Goal: Transaction & Acquisition: Purchase product/service

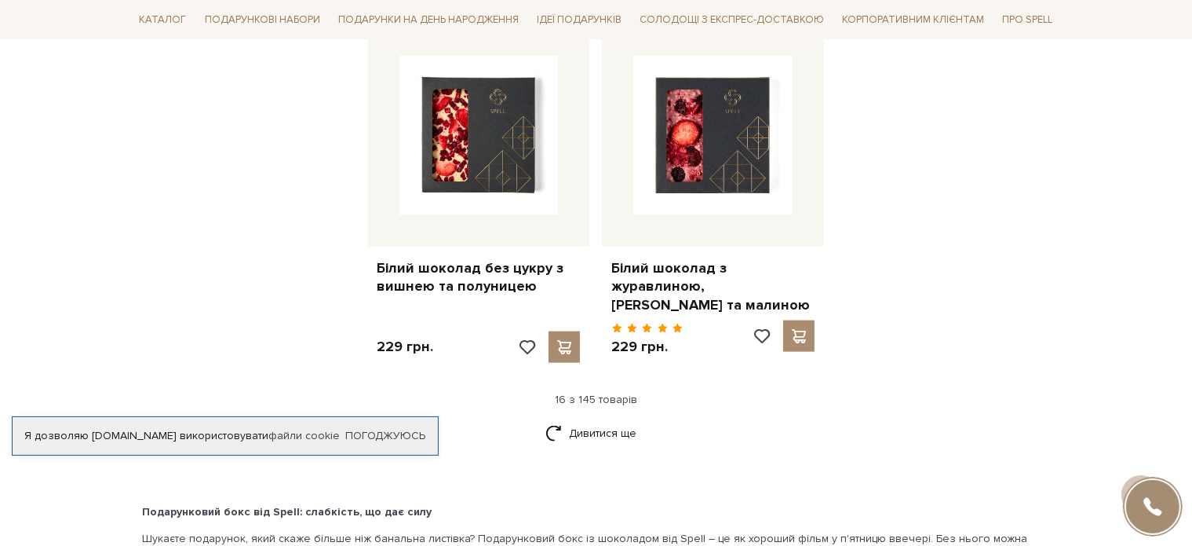
scroll to position [2041, 0]
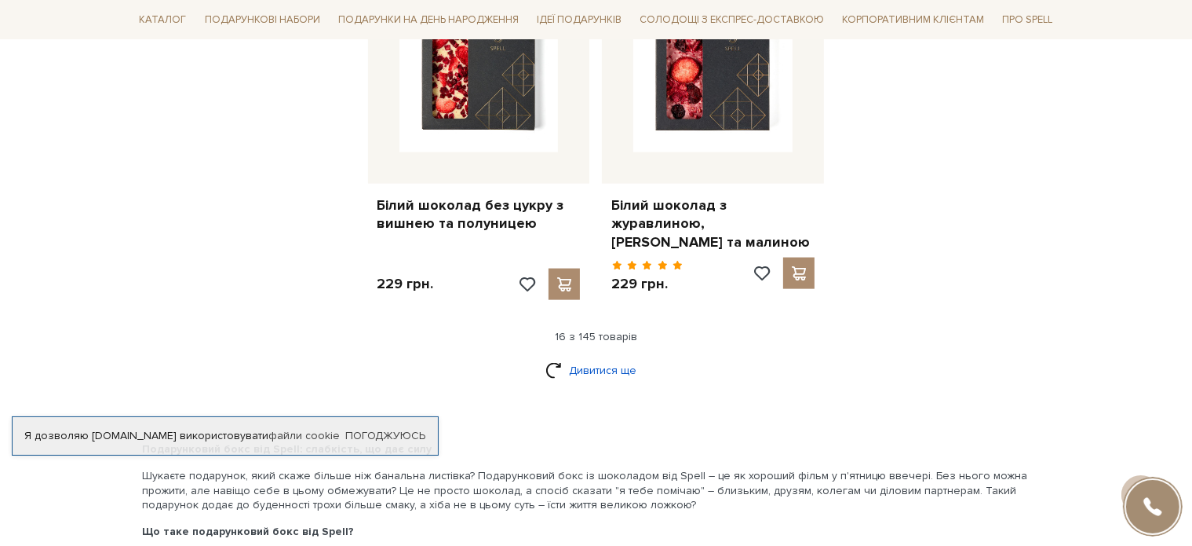
click at [589, 372] on link "Дивитися ще" at bounding box center [597, 369] width 102 height 27
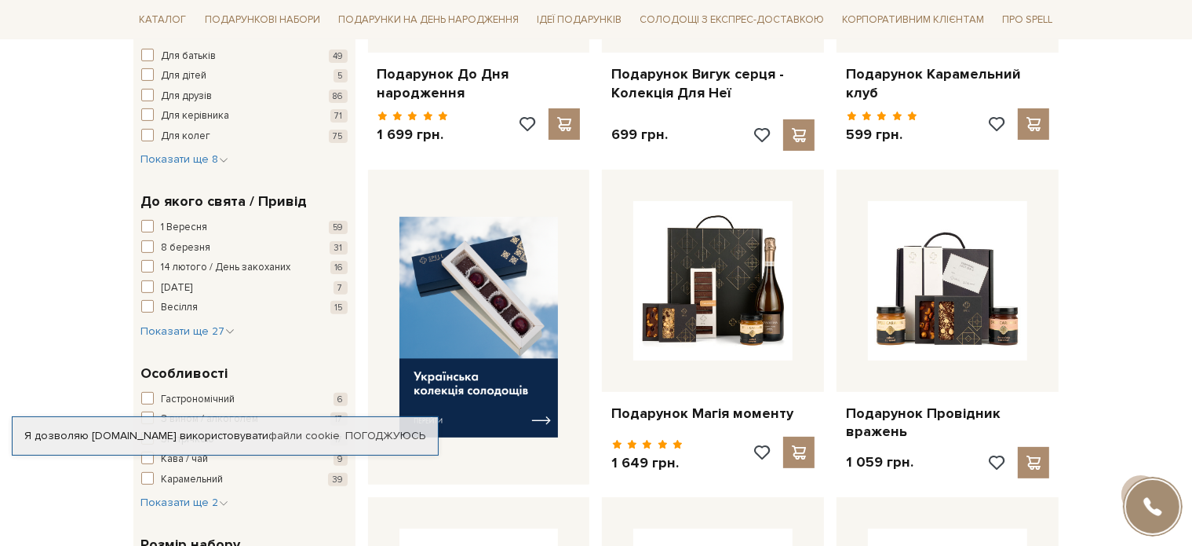
scroll to position [157, 0]
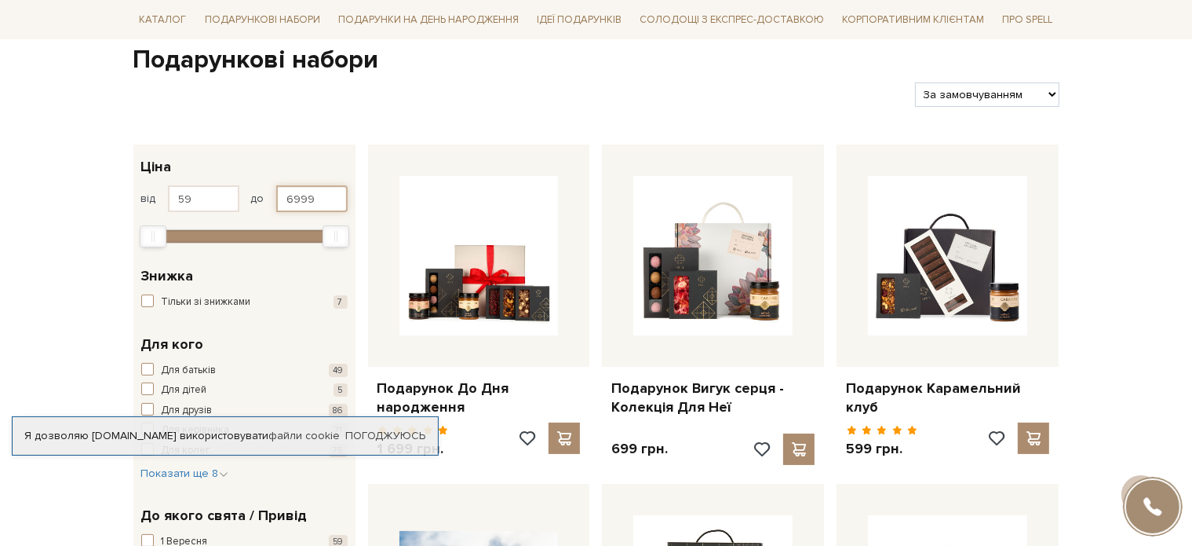
click at [294, 197] on input "6999" at bounding box center [311, 198] width 71 height 27
type input "1299"
click at [192, 198] on input "59" at bounding box center [203, 198] width 71 height 27
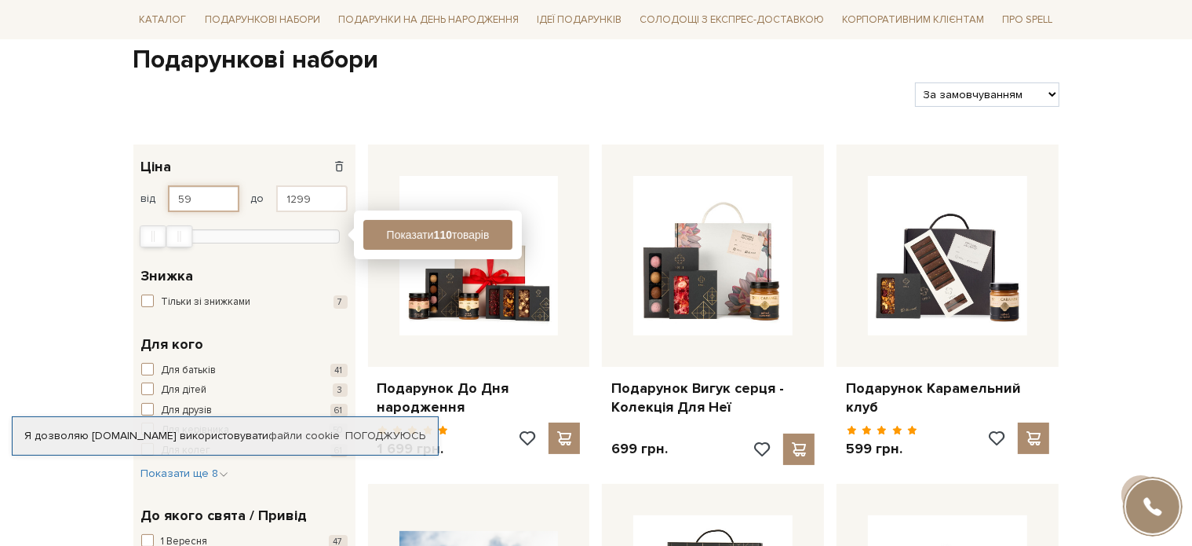
drag, startPoint x: 192, startPoint y: 198, endPoint x: 158, endPoint y: 191, distance: 34.5
click at [158, 191] on div "від 59 до 1299" at bounding box center [244, 198] width 206 height 27
type input "799"
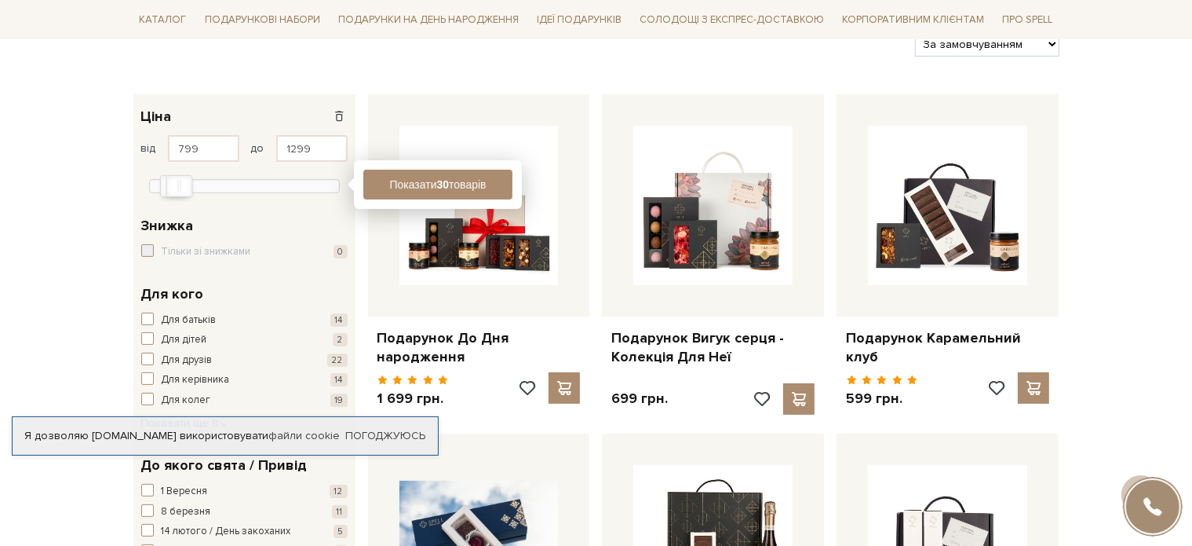
scroll to position [235, 0]
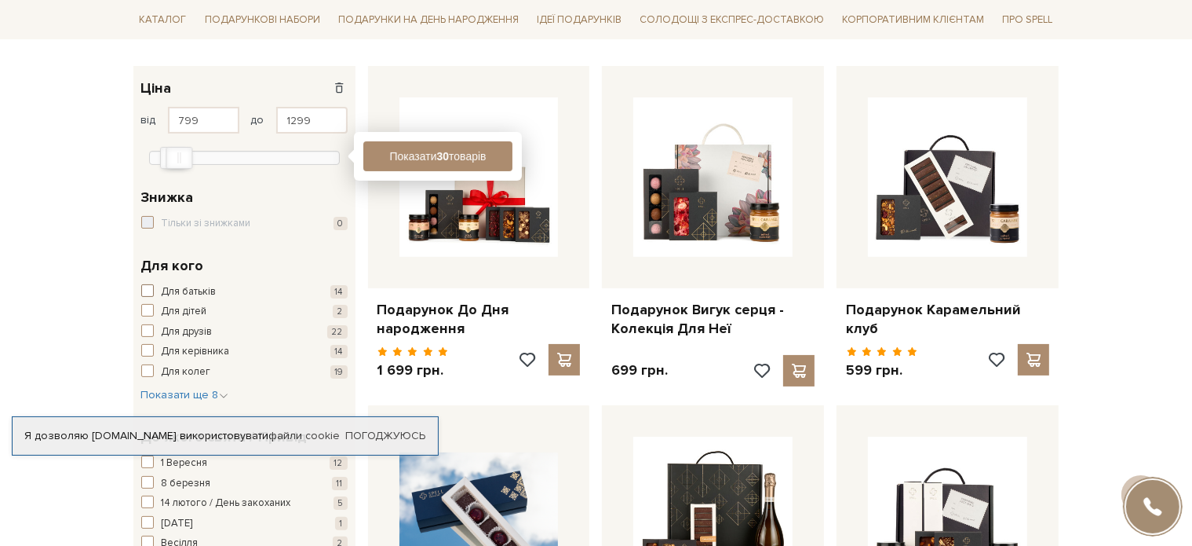
click at [145, 292] on span "button" at bounding box center [147, 290] width 13 height 13
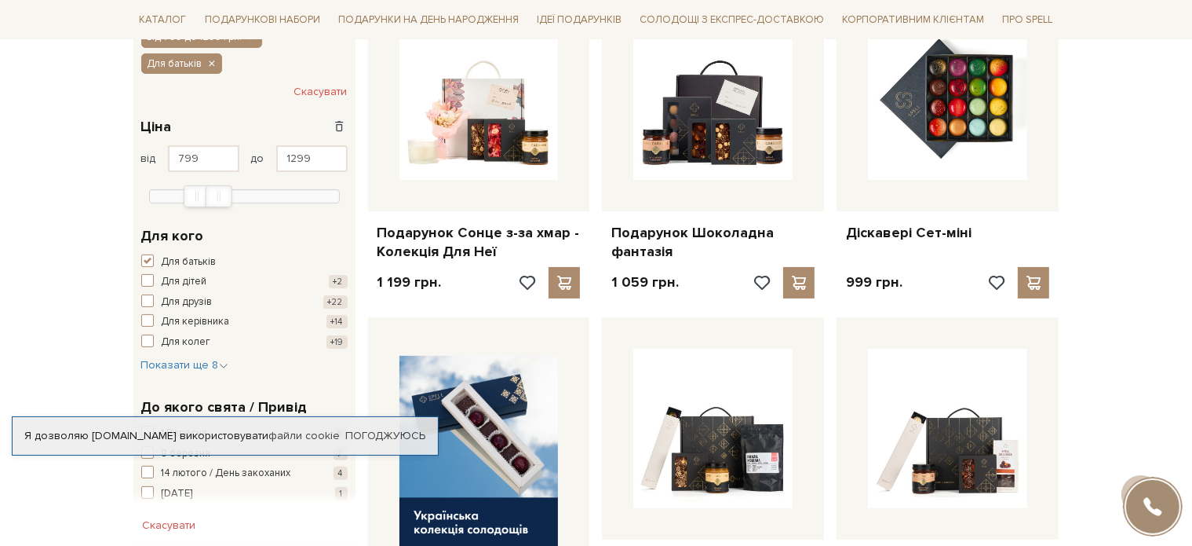
scroll to position [312, 0]
click at [143, 261] on span "button" at bounding box center [147, 261] width 13 height 13
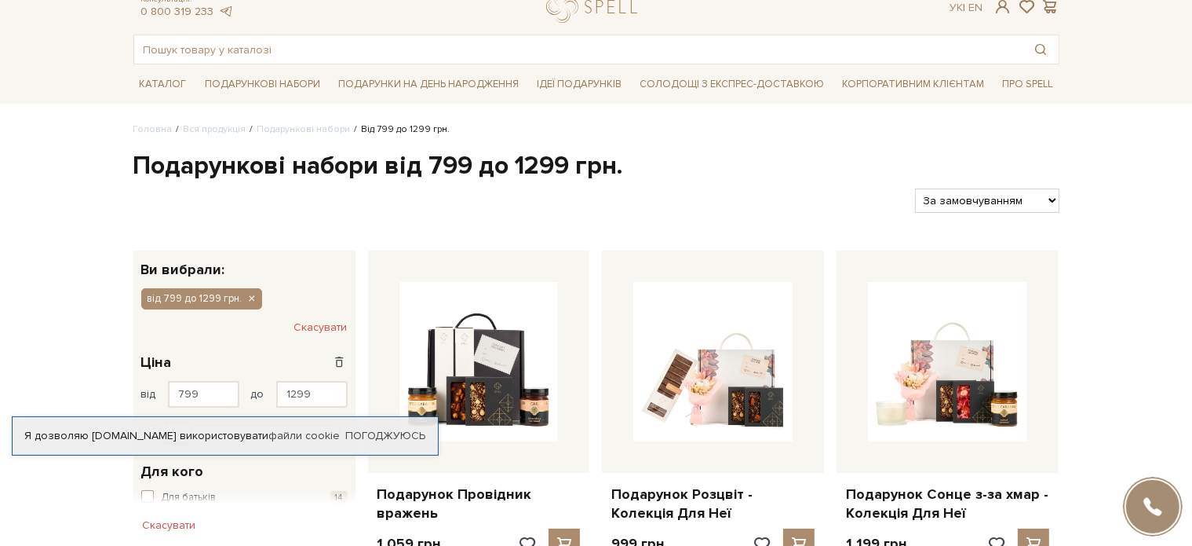
scroll to position [78, 0]
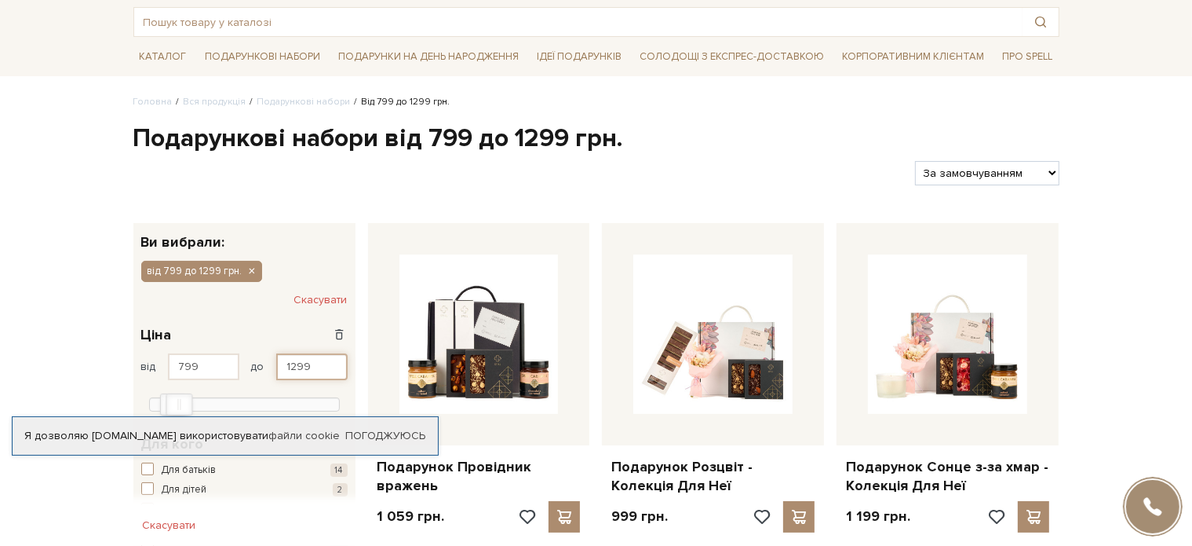
click at [290, 360] on input "1299" at bounding box center [311, 366] width 71 height 27
click at [295, 363] on input "1299" at bounding box center [311, 366] width 71 height 27
type input "1499"
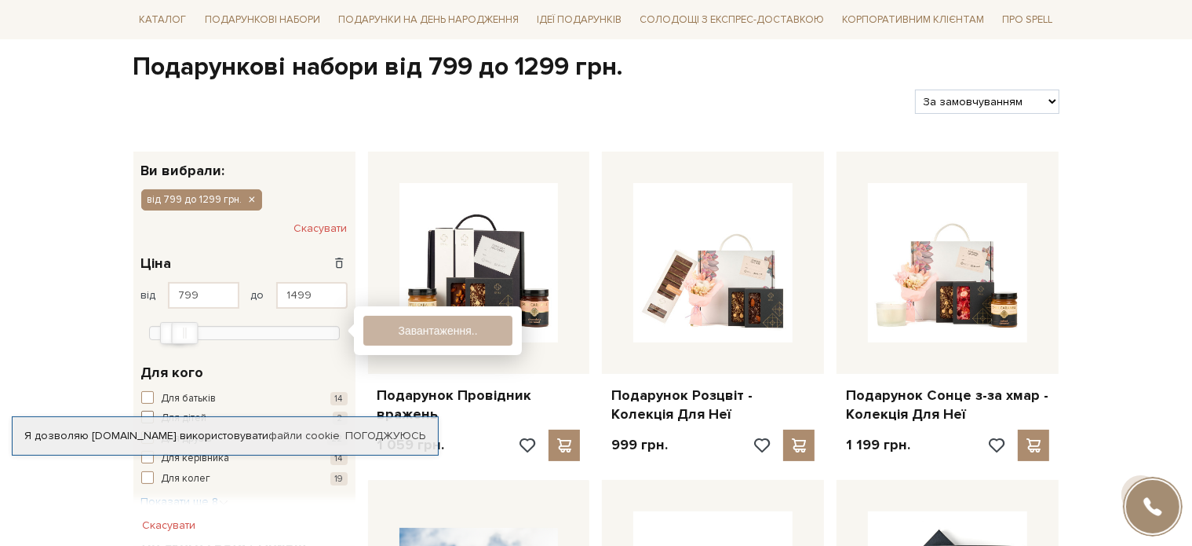
scroll to position [235, 0]
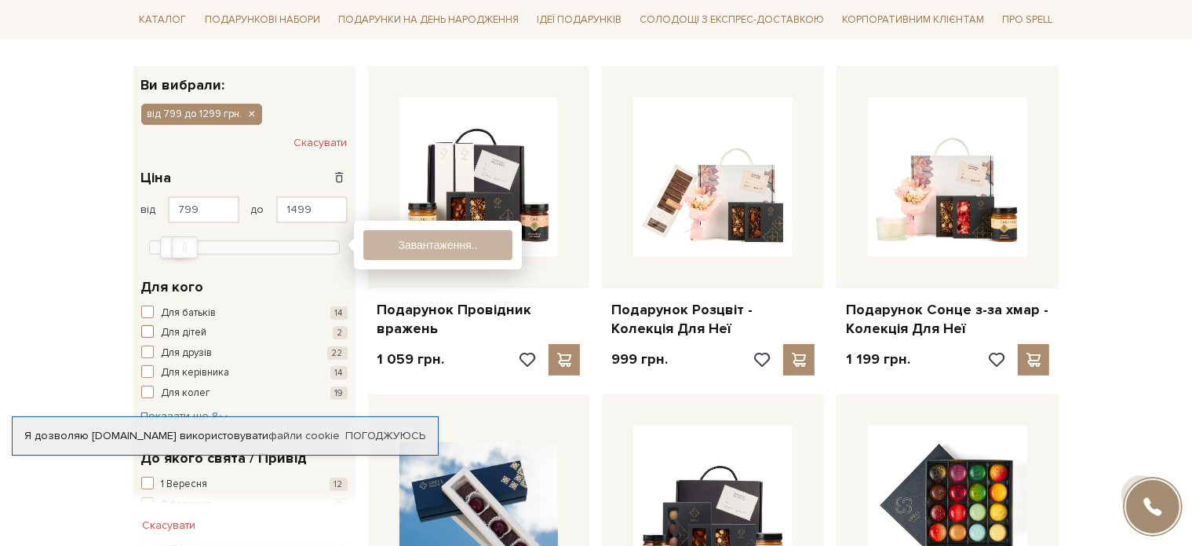
click at [157, 325] on button "Для дітей 2" at bounding box center [244, 333] width 206 height 16
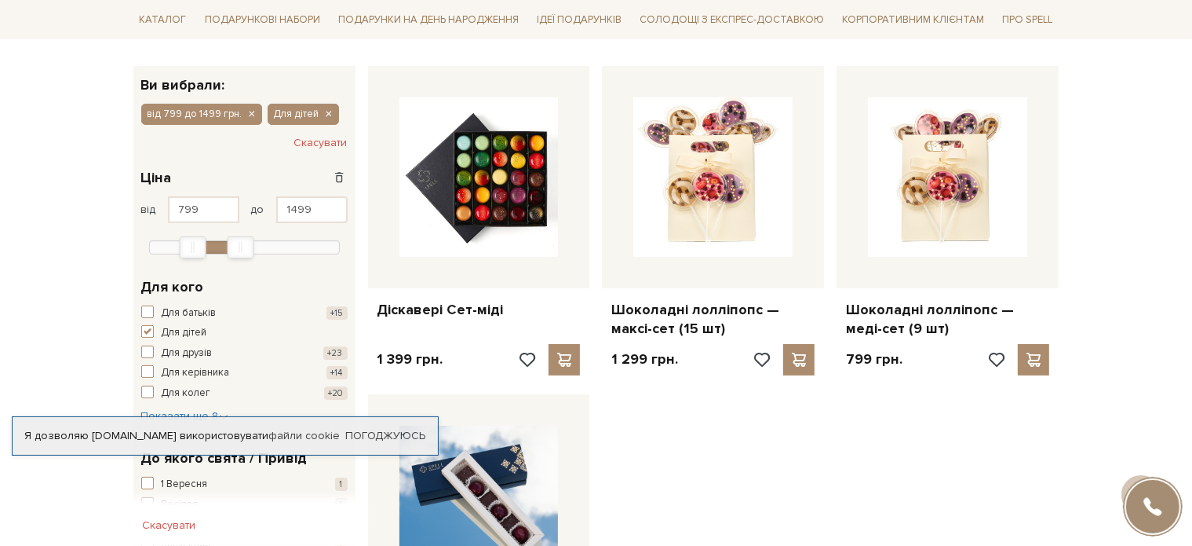
scroll to position [314, 0]
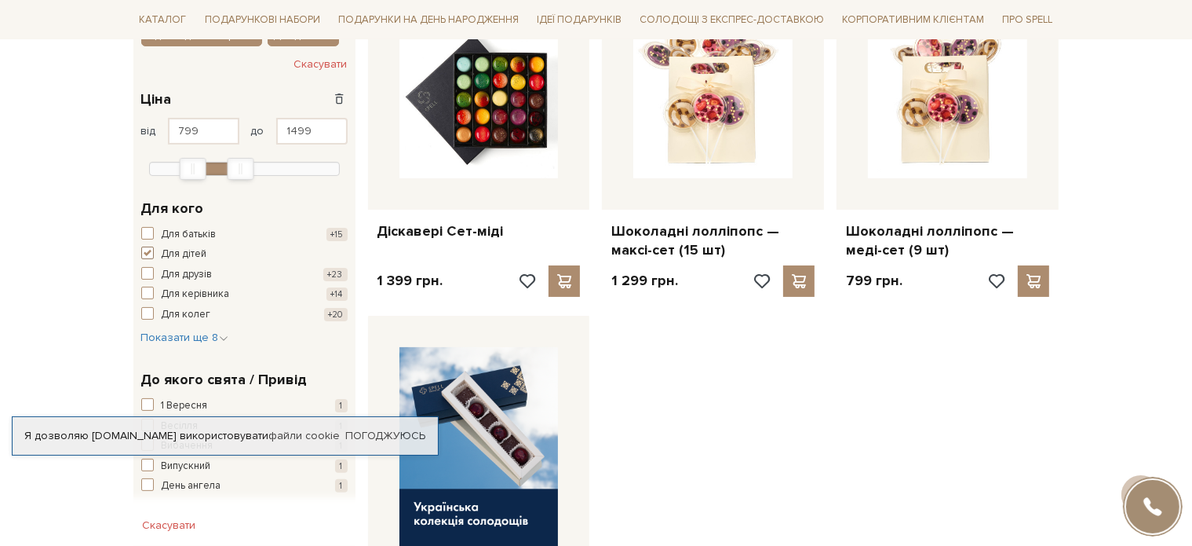
click at [148, 247] on span "button" at bounding box center [147, 252] width 13 height 13
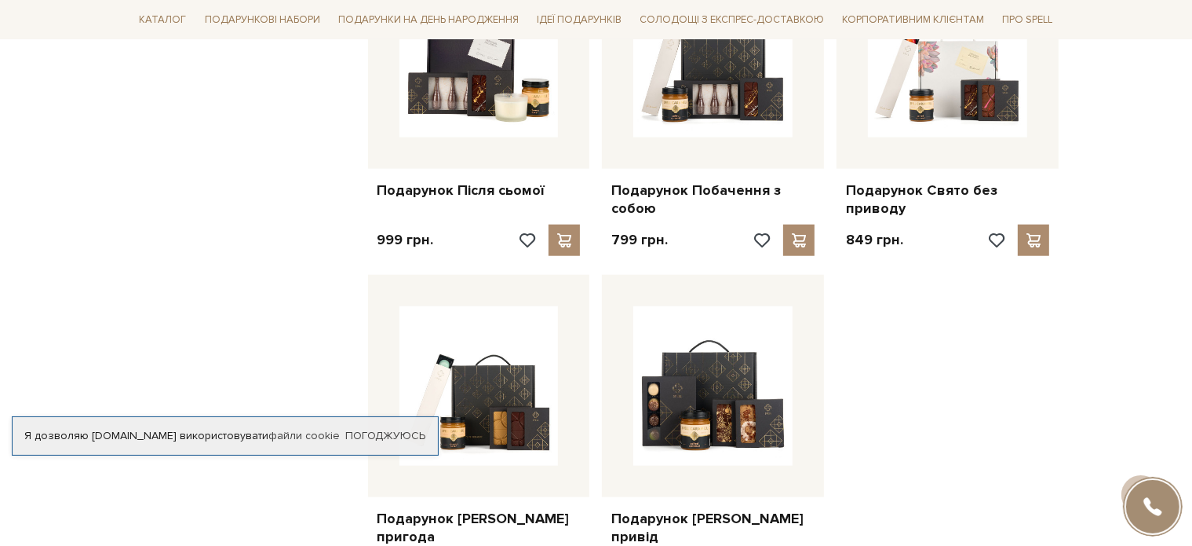
scroll to position [1884, 0]
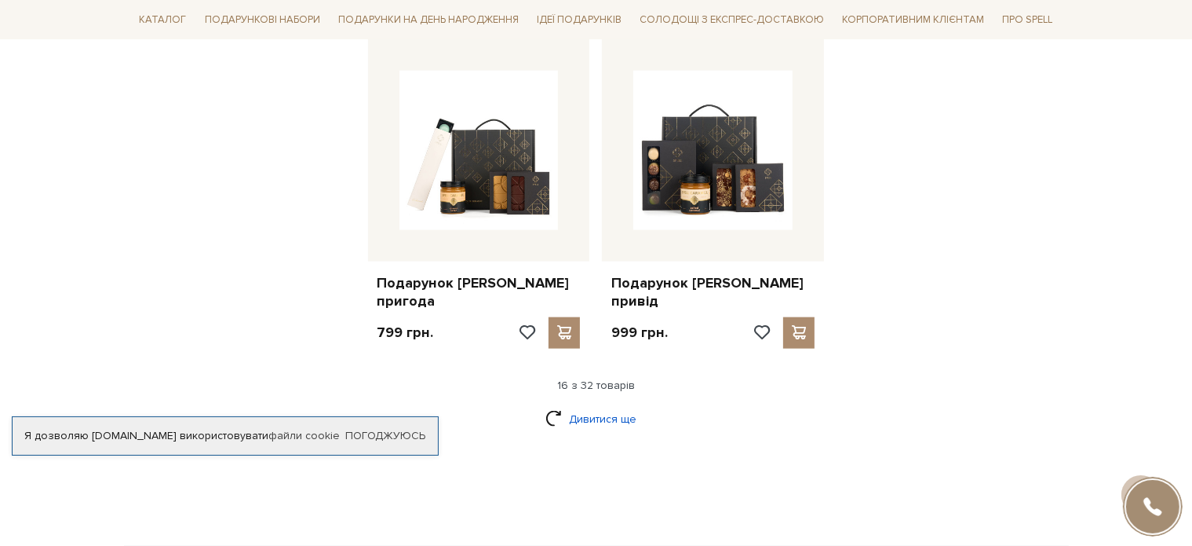
click at [609, 418] on link "Дивитися ще" at bounding box center [597, 418] width 102 height 27
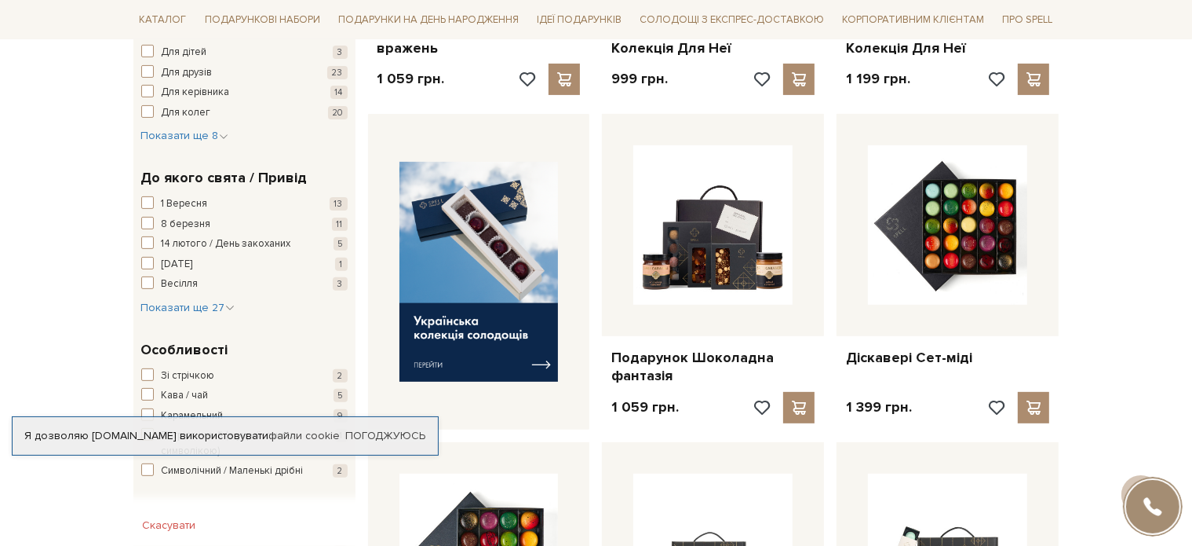
scroll to position [543, 0]
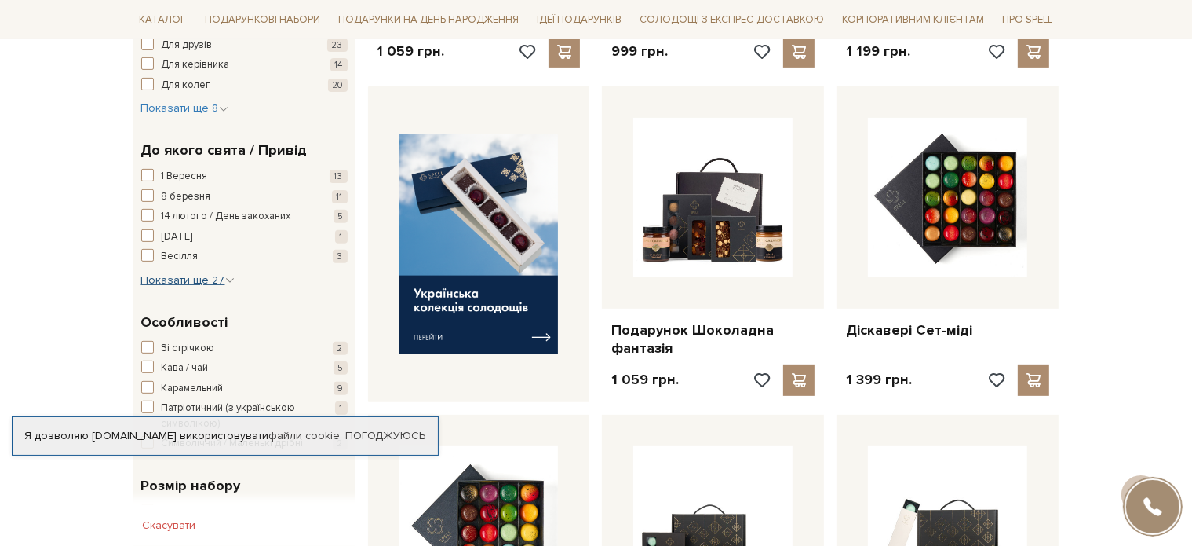
click at [194, 276] on span "Показати ще 27" at bounding box center [187, 279] width 93 height 13
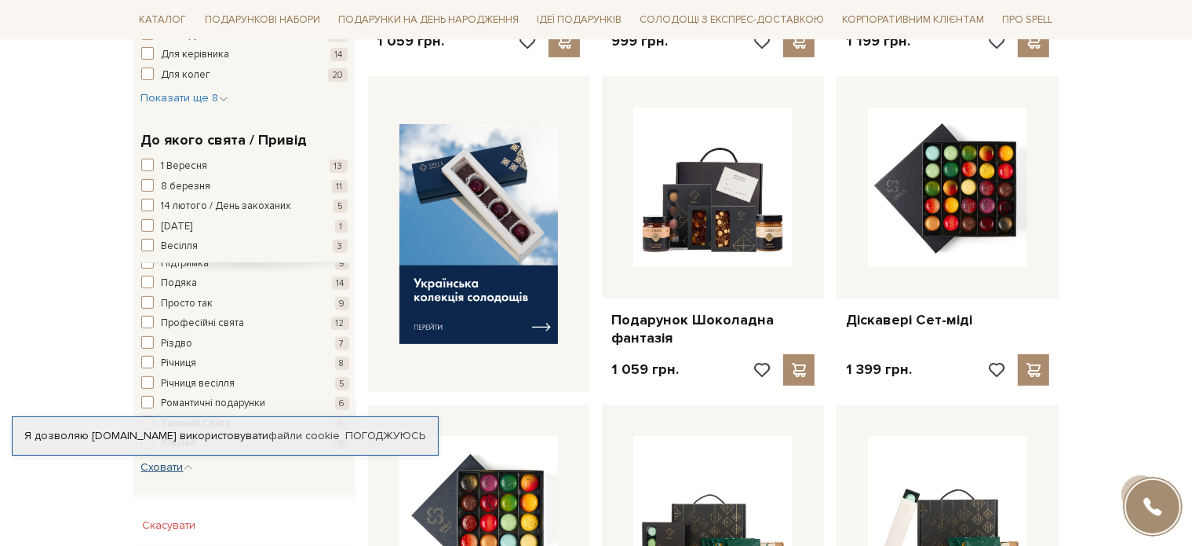
scroll to position [622, 0]
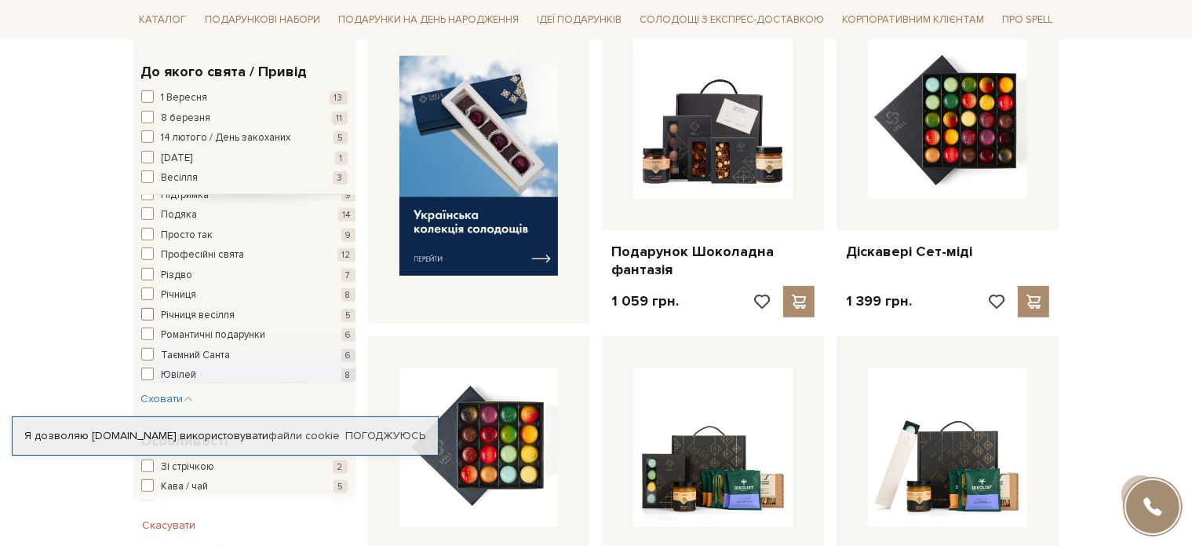
click at [172, 313] on span "Річниця весілля" at bounding box center [199, 316] width 74 height 16
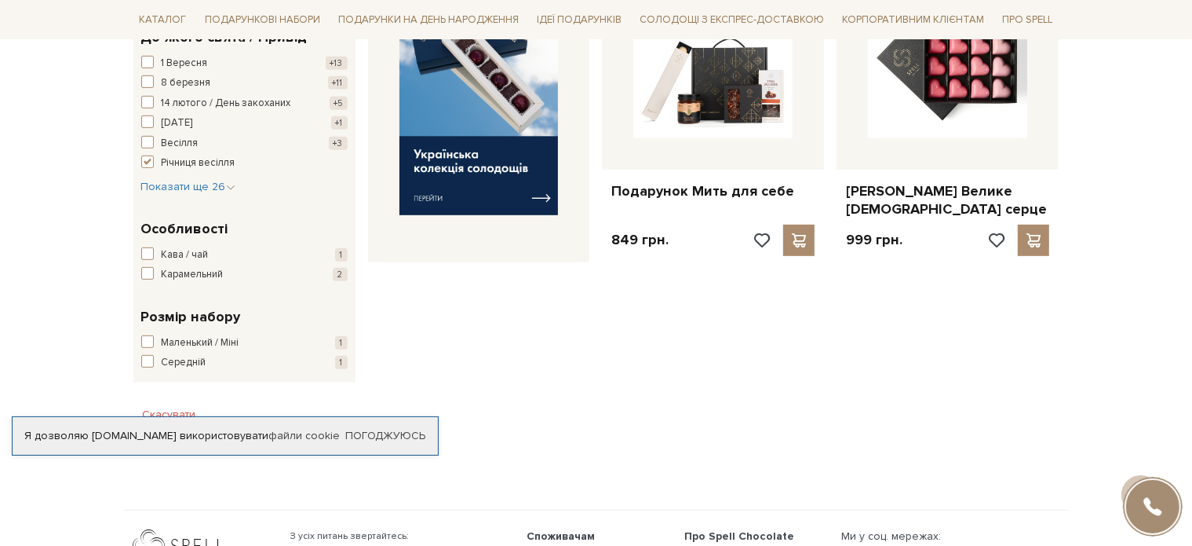
scroll to position [688, 0]
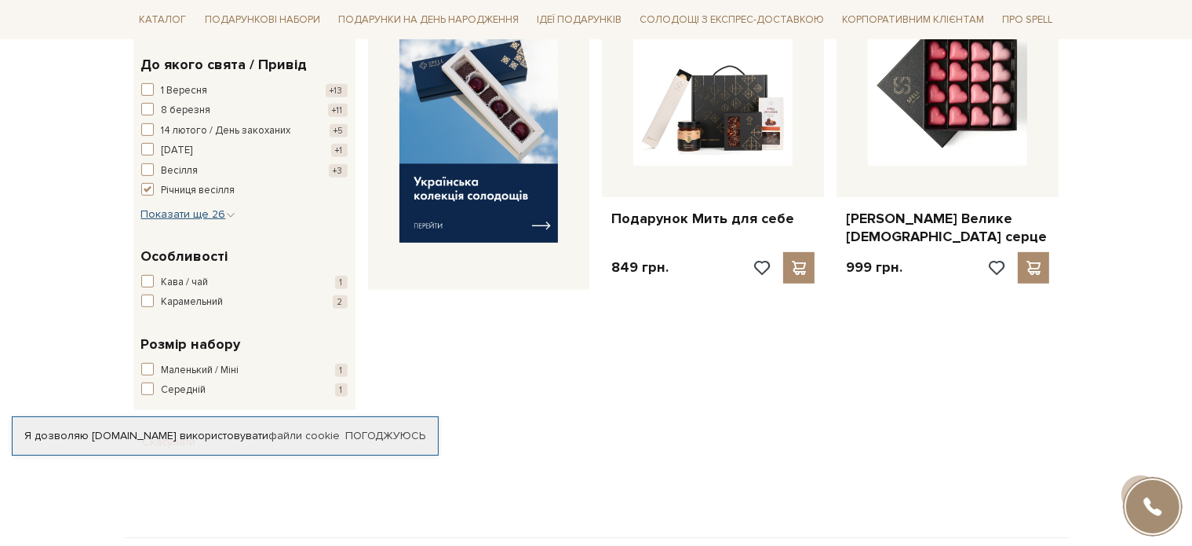
click at [196, 212] on span "Показати ще 26" at bounding box center [188, 213] width 94 height 13
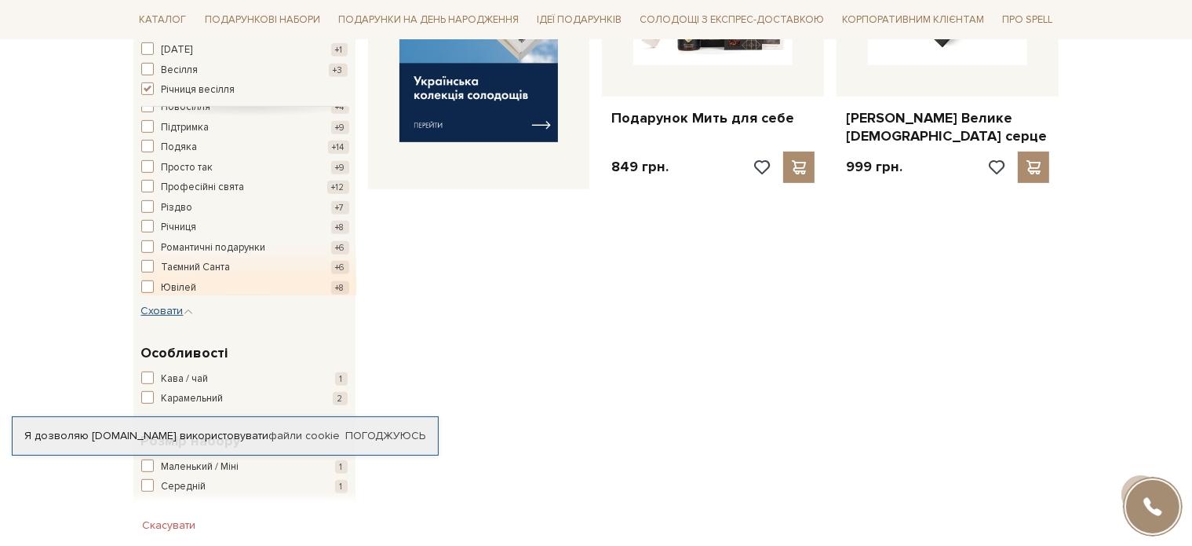
scroll to position [923, 0]
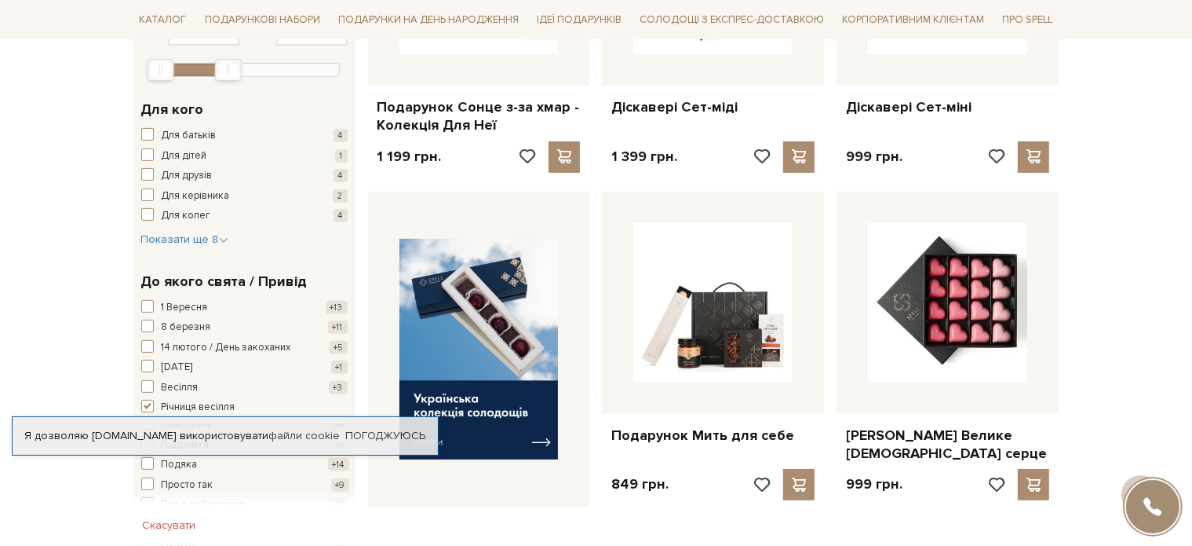
scroll to position [1020, 0]
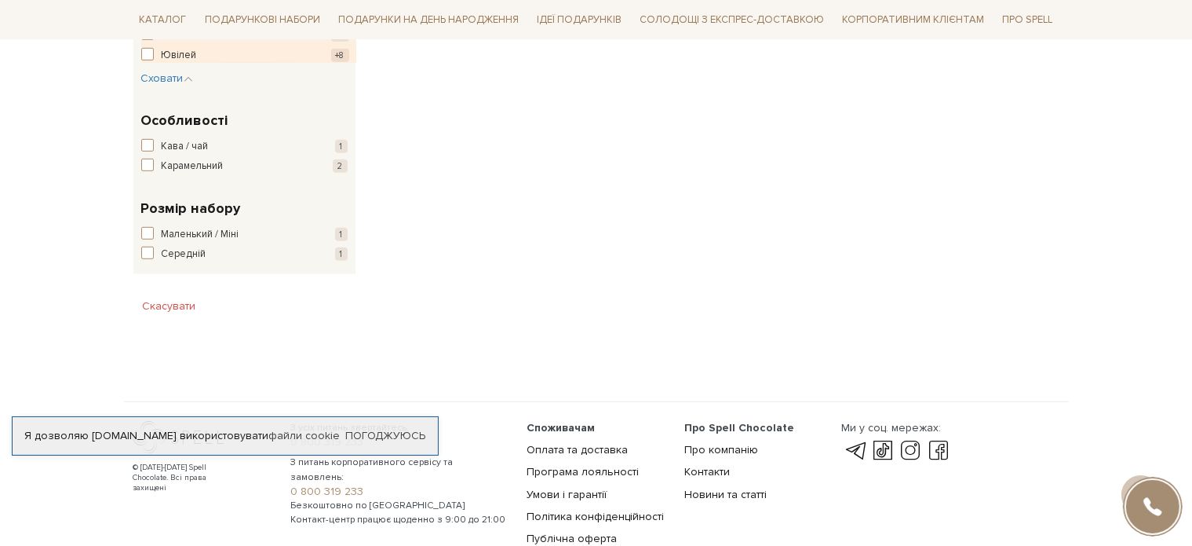
click at [163, 316] on button "Скасувати" at bounding box center [169, 306] width 72 height 25
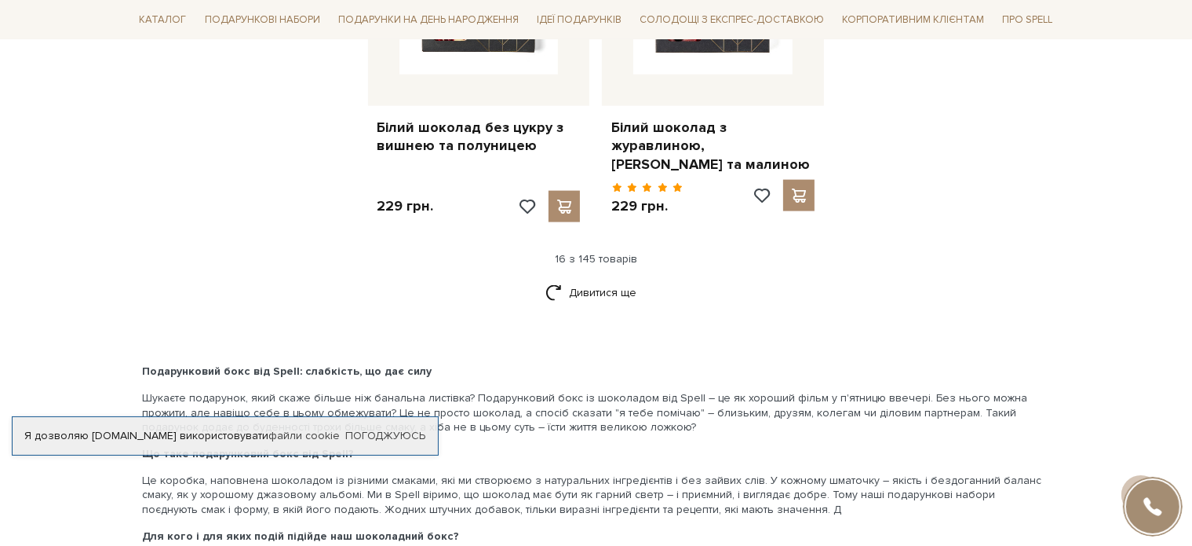
scroll to position [2119, 0]
click at [582, 298] on link "Дивитися ще" at bounding box center [597, 291] width 102 height 27
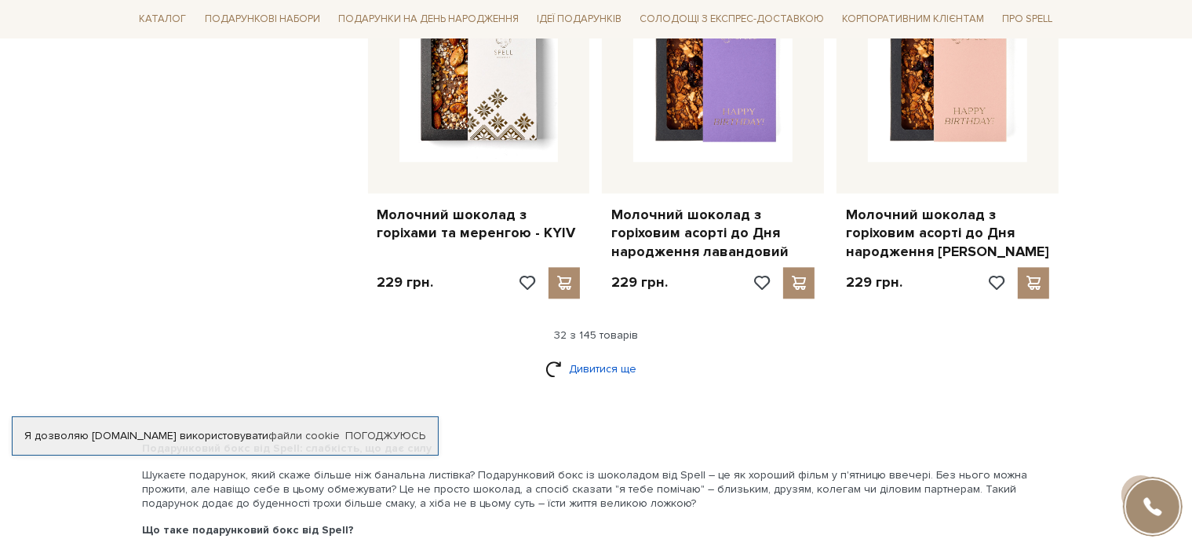
scroll to position [3925, 0]
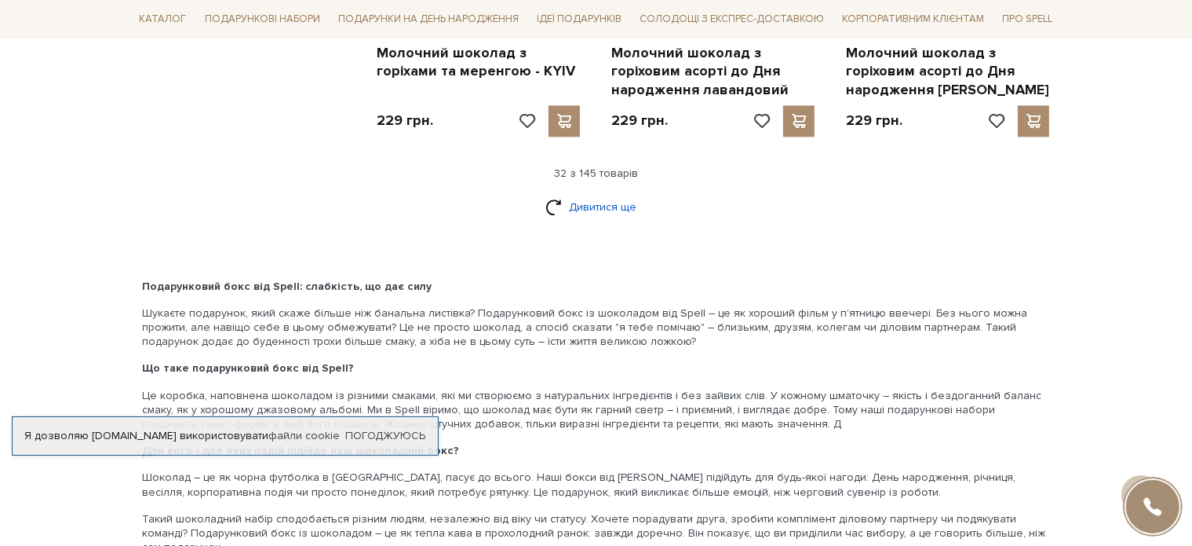
click at [582, 193] on link "Дивитися ще" at bounding box center [597, 206] width 102 height 27
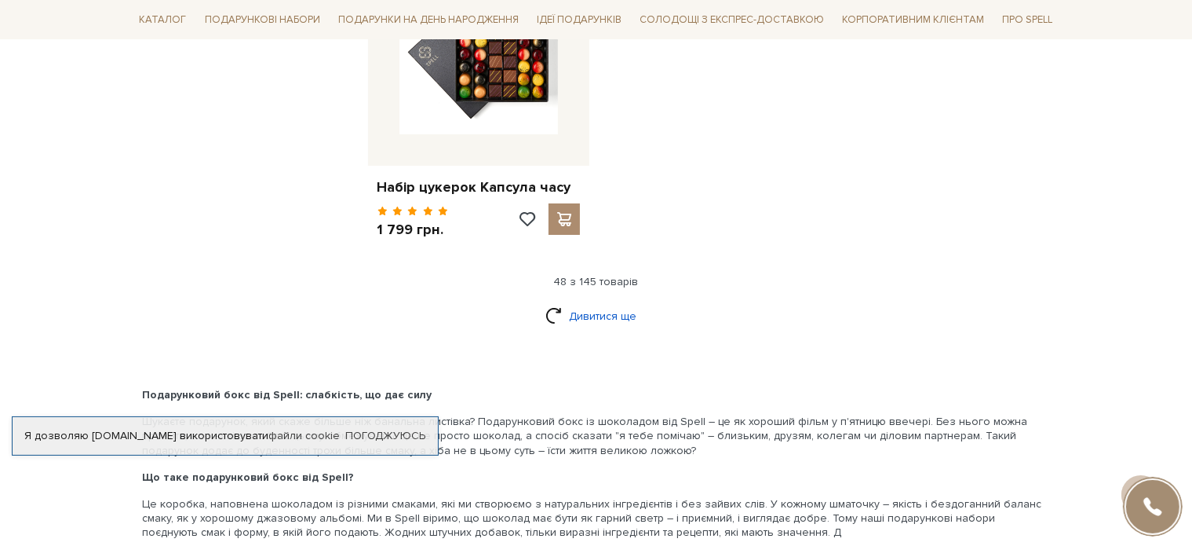
click at [624, 302] on link "Дивитися ще" at bounding box center [597, 315] width 102 height 27
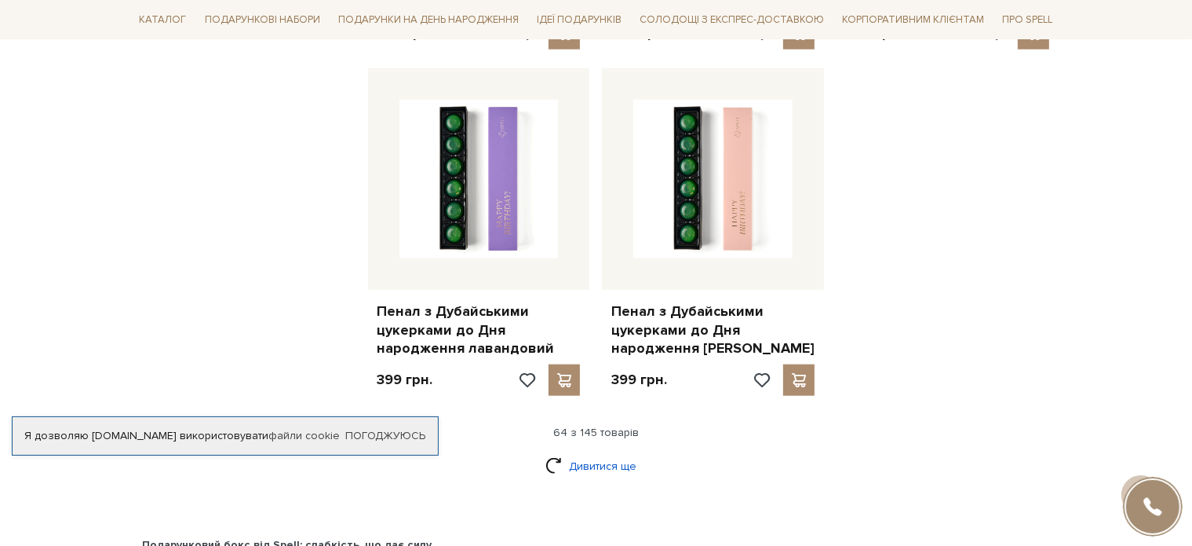
scroll to position [7693, 0]
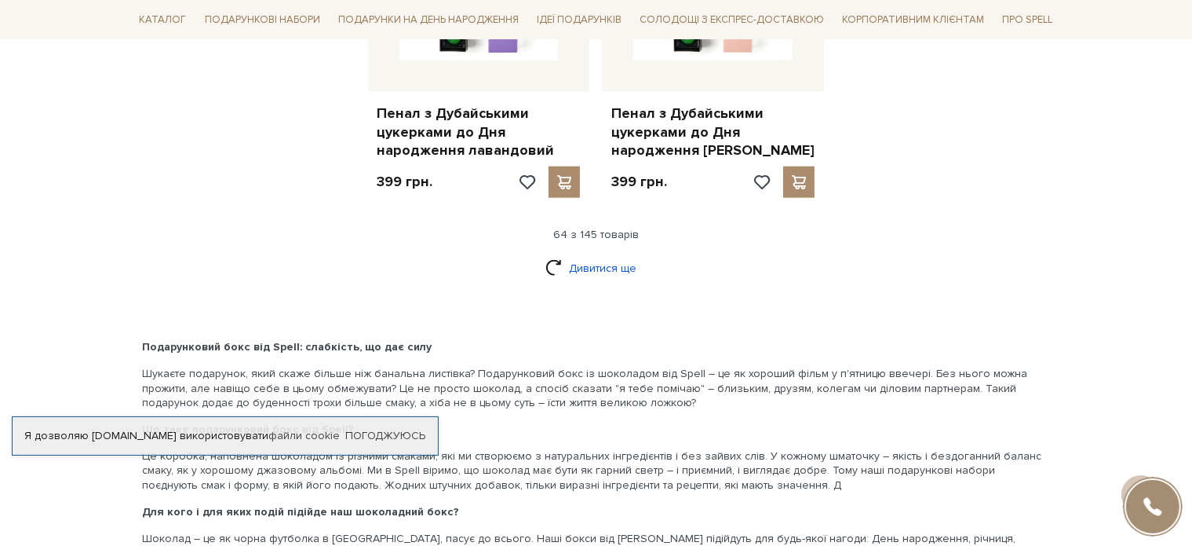
click at [599, 254] on link "Дивитися ще" at bounding box center [597, 267] width 102 height 27
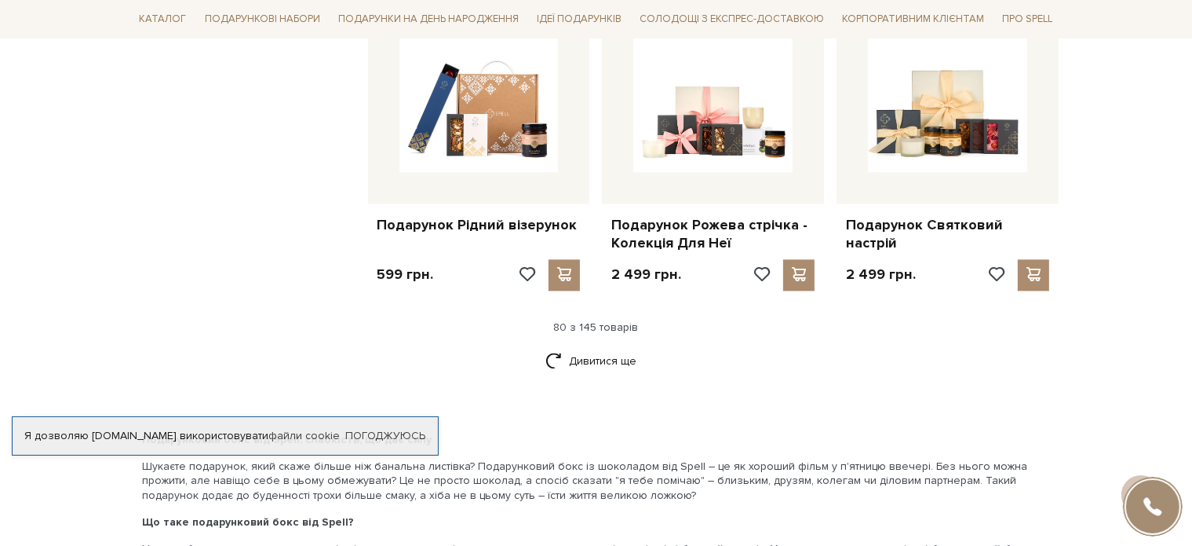
scroll to position [9263, 0]
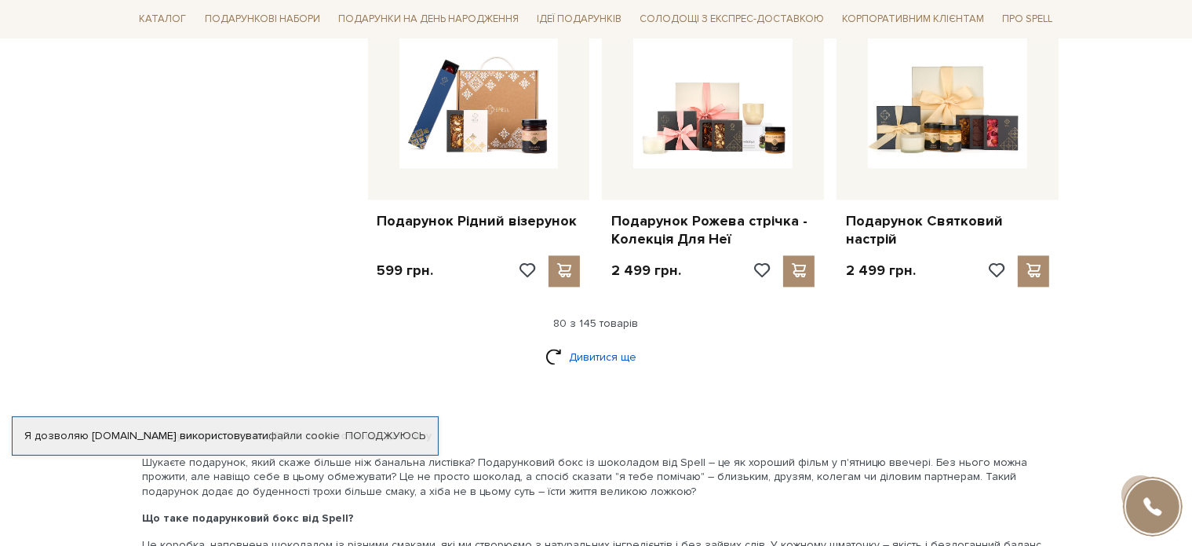
click at [606, 343] on link "Дивитися ще" at bounding box center [597, 356] width 102 height 27
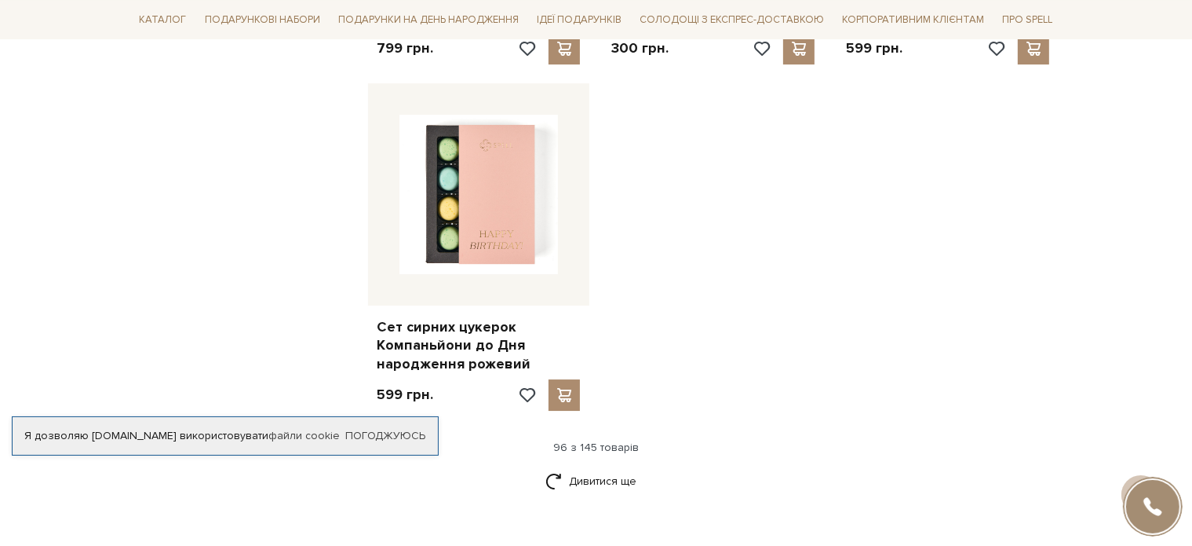
scroll to position [11147, 0]
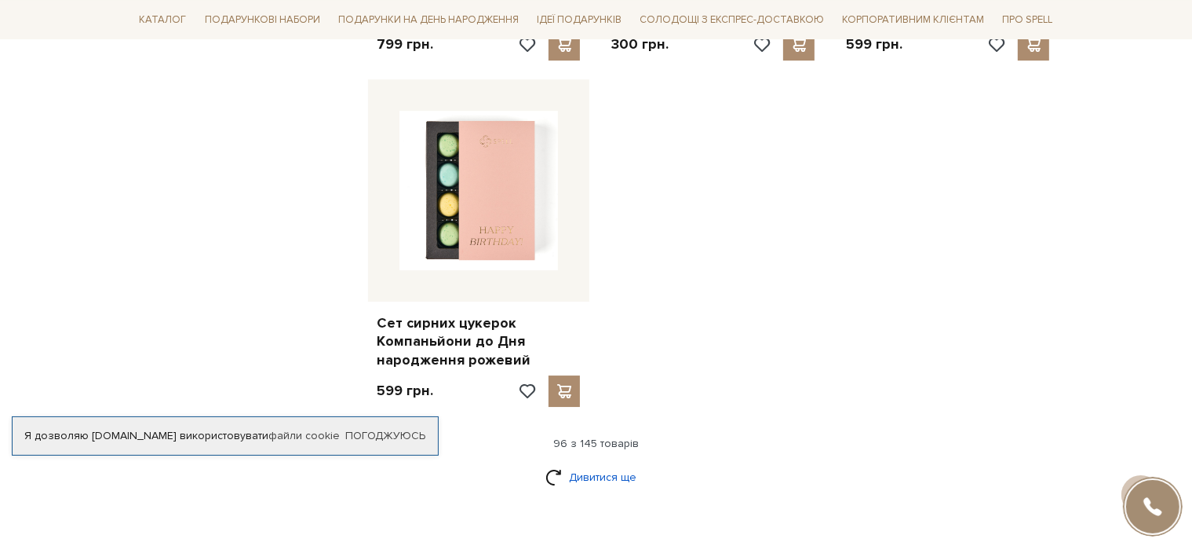
click at [593, 463] on link "Дивитися ще" at bounding box center [597, 476] width 102 height 27
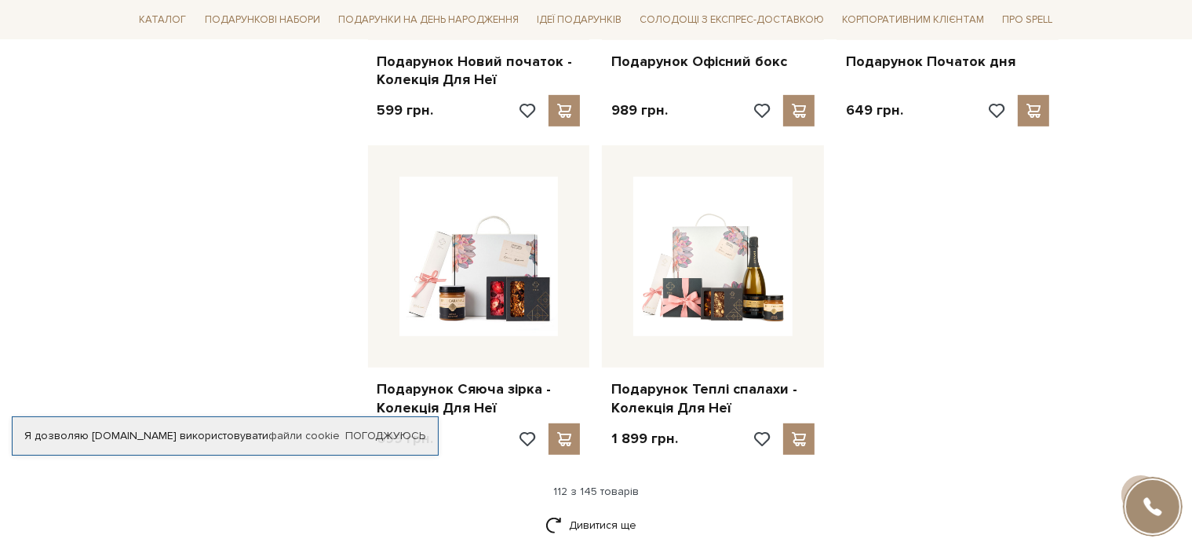
scroll to position [12795, 0]
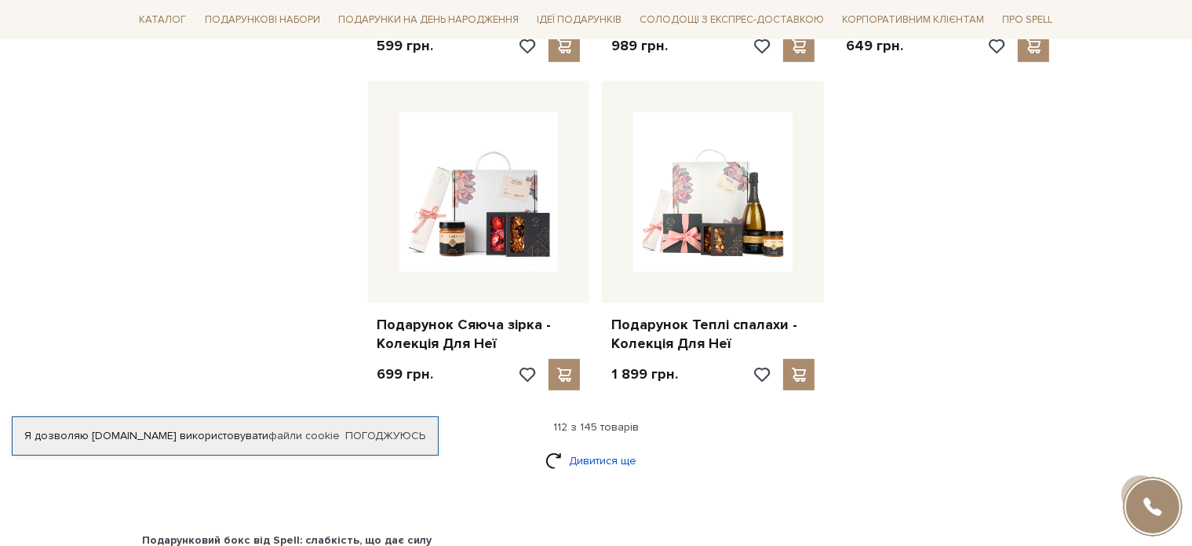
click at [593, 447] on link "Дивитися ще" at bounding box center [597, 460] width 102 height 27
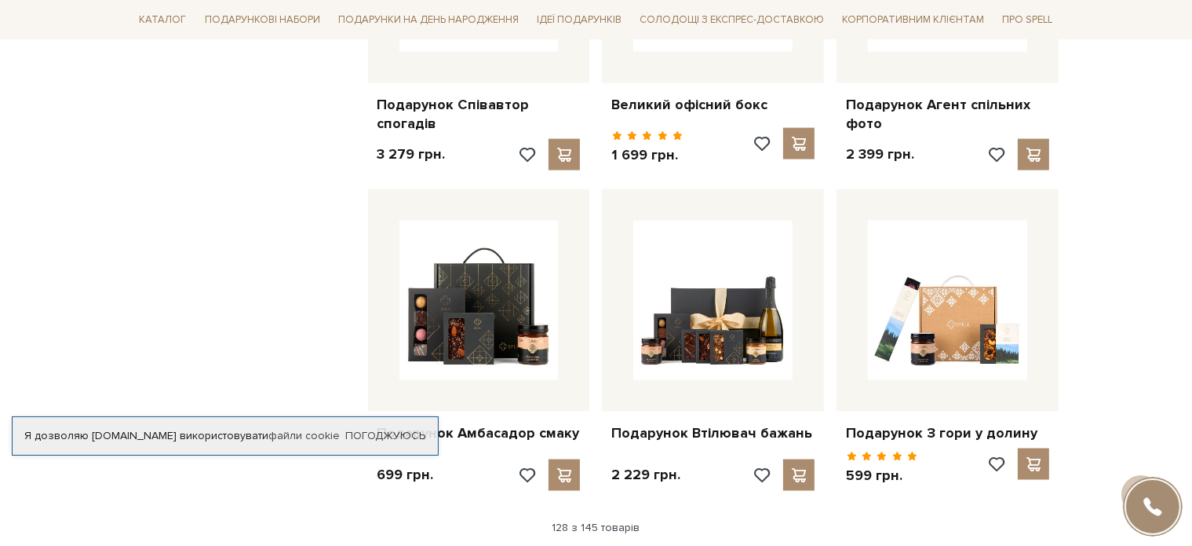
scroll to position [14365, 0]
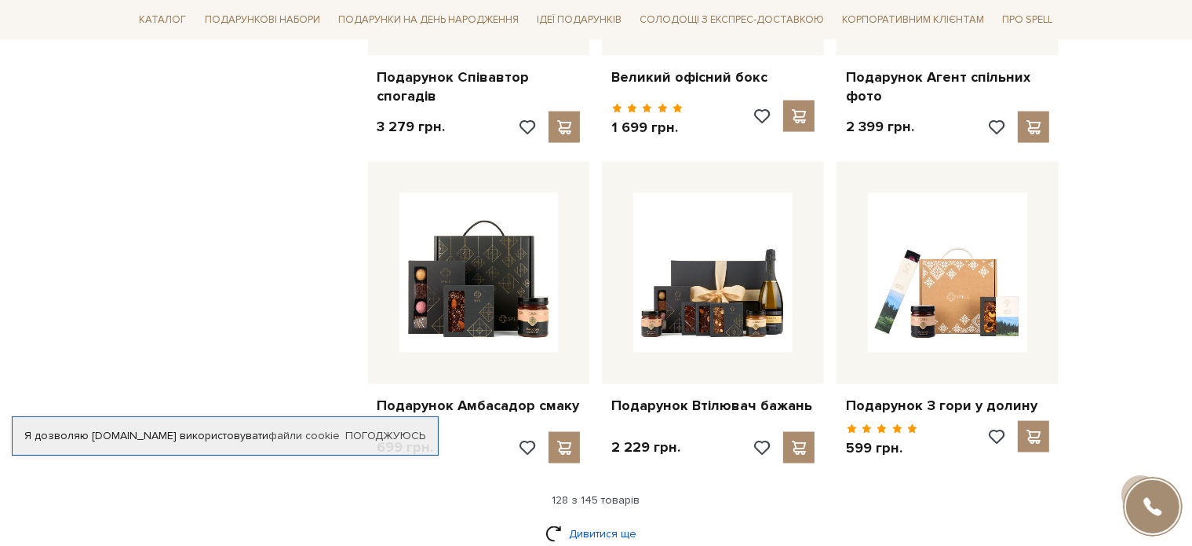
click at [612, 520] on link "Дивитися ще" at bounding box center [597, 533] width 102 height 27
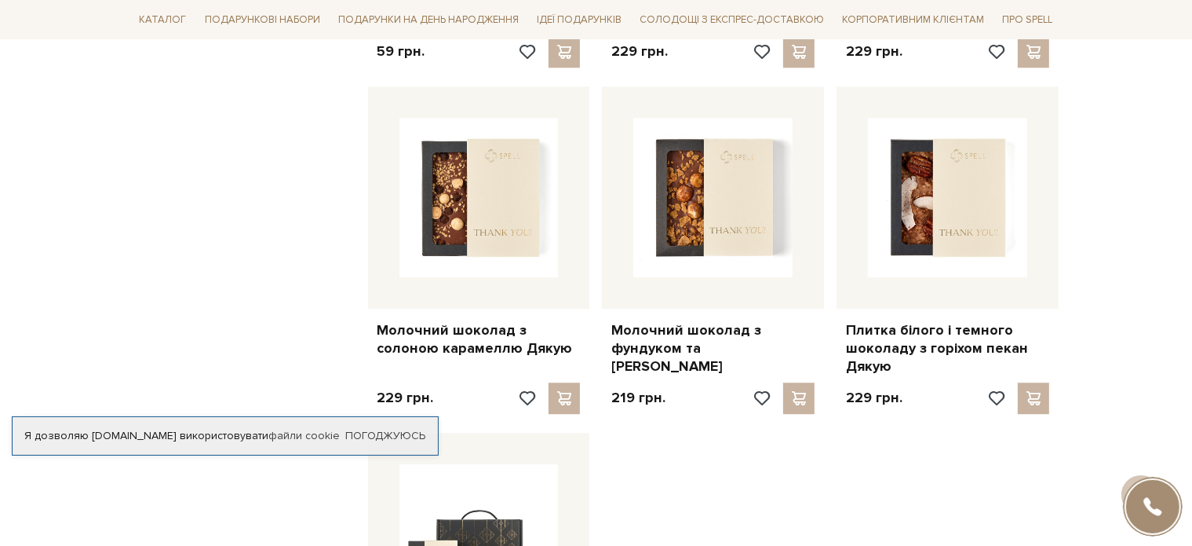
scroll to position [16328, 0]
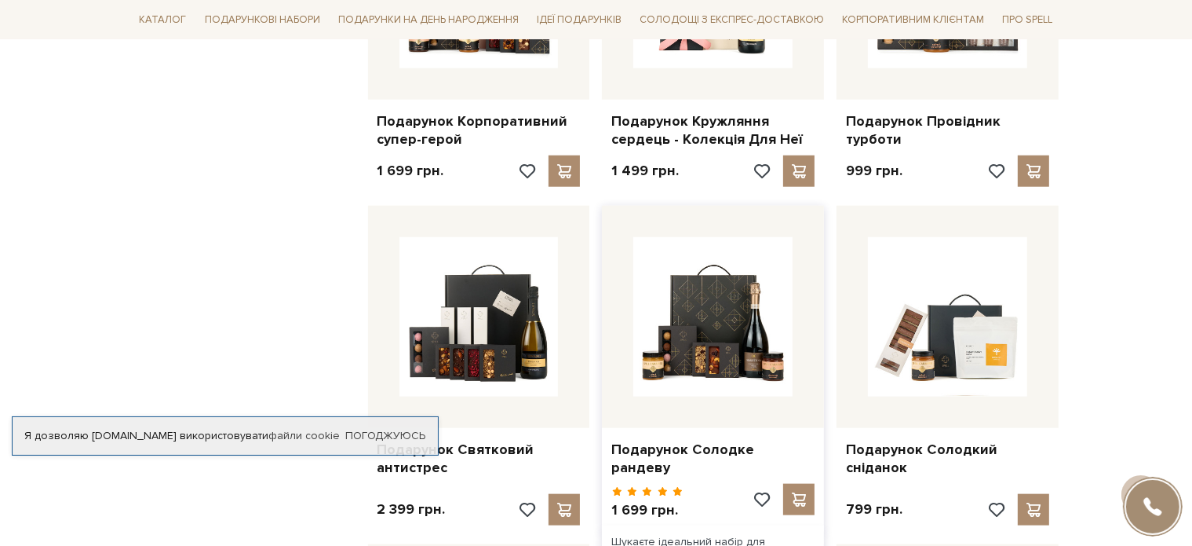
scroll to position [13502, 0]
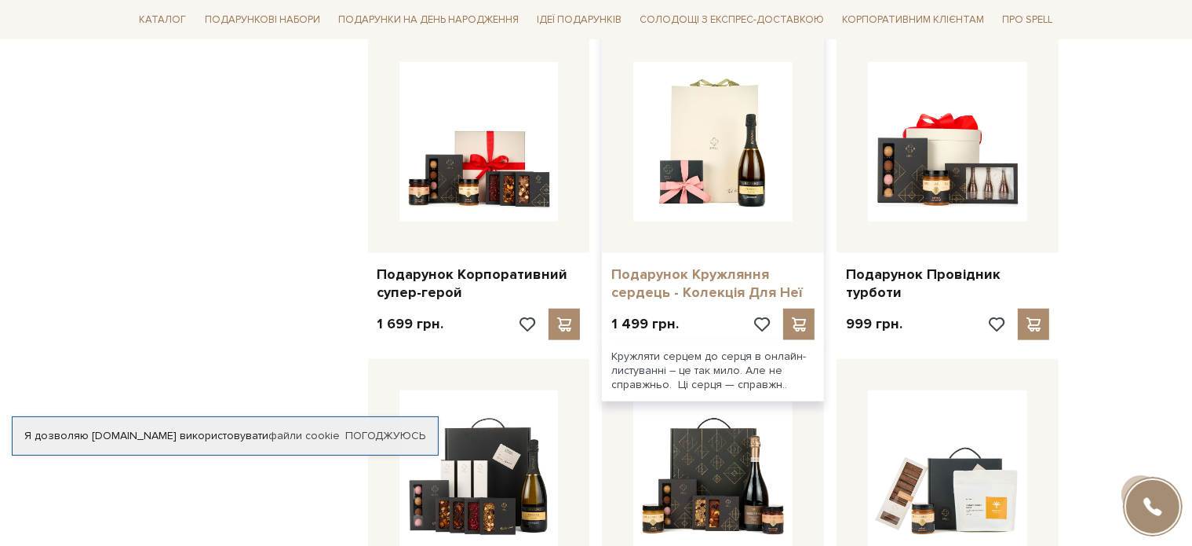
click at [700, 265] on link "Подарунок Кружляння сердець - Колекція Для Неї" at bounding box center [713, 283] width 203 height 37
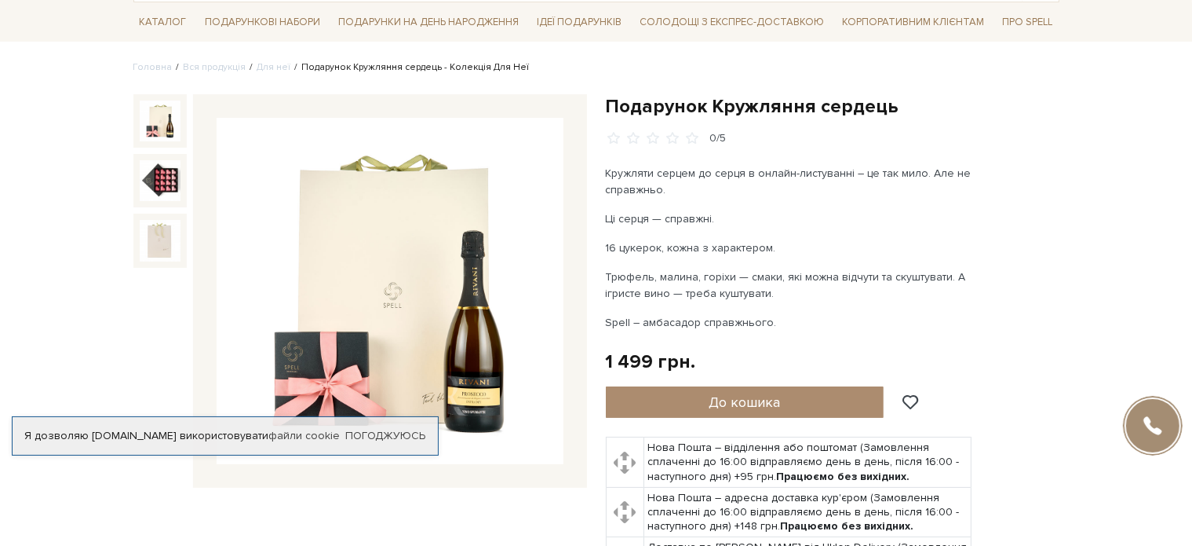
scroll to position [157, 0]
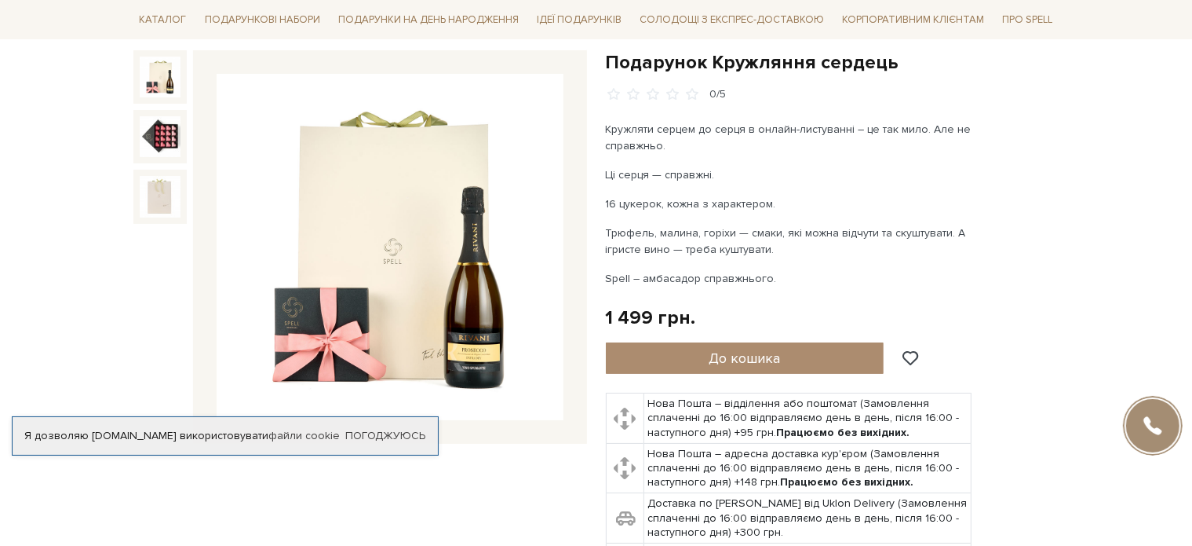
click at [167, 73] on img at bounding box center [160, 77] width 41 height 41
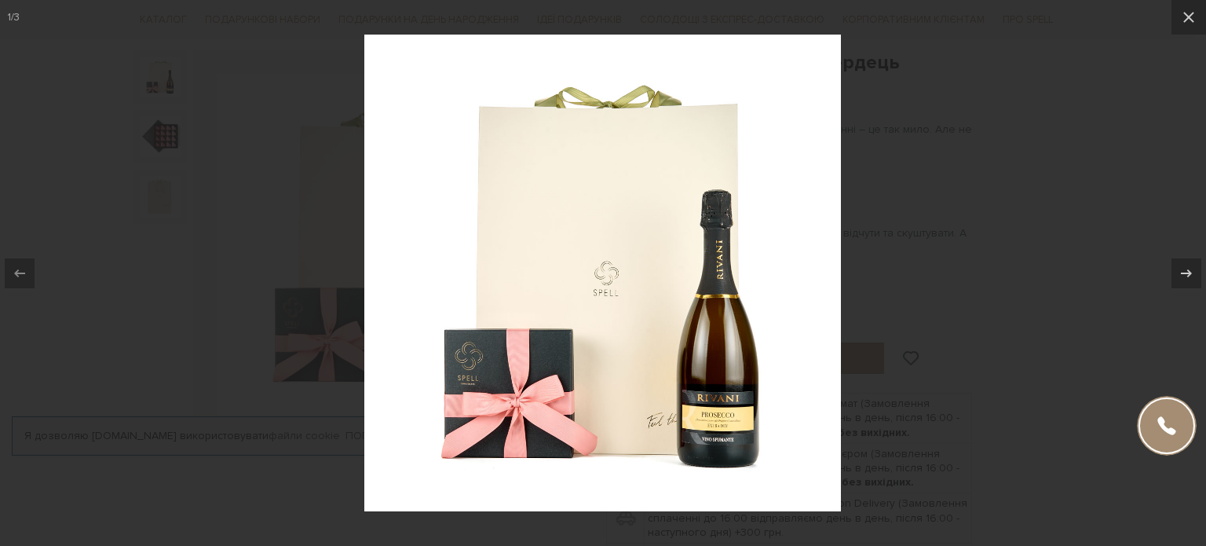
click at [980, 238] on div at bounding box center [603, 273] width 1206 height 546
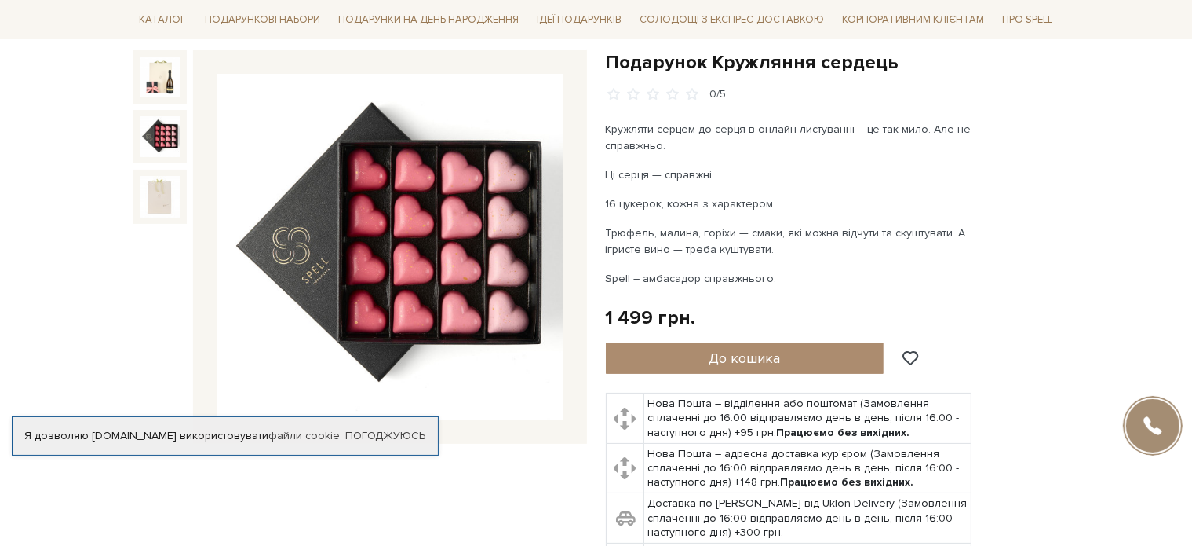
click at [170, 132] on img at bounding box center [160, 136] width 41 height 41
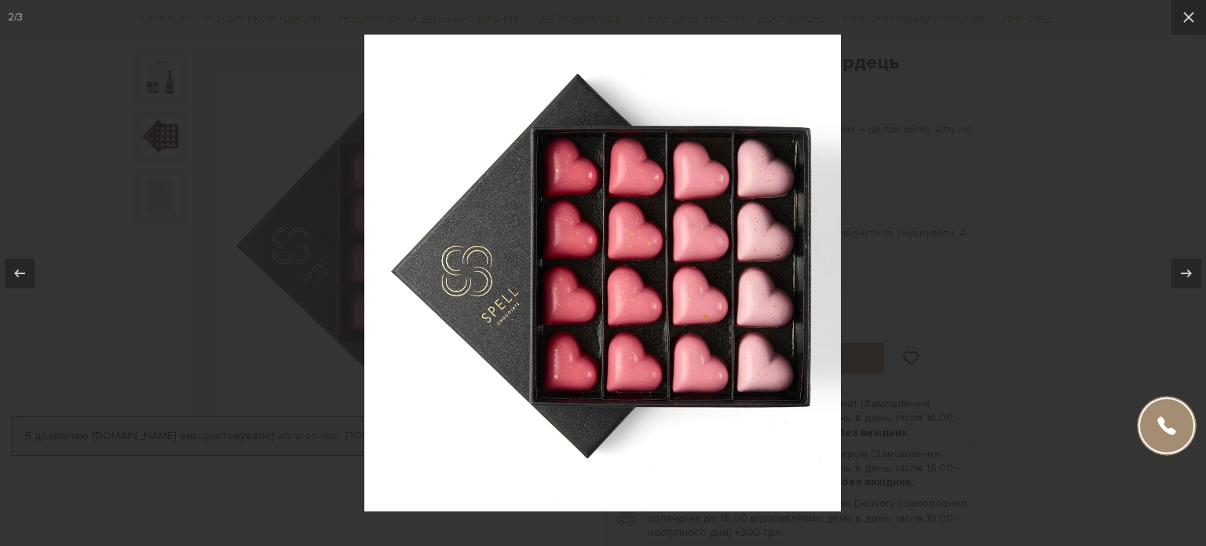
click at [858, 266] on div at bounding box center [603, 273] width 1206 height 546
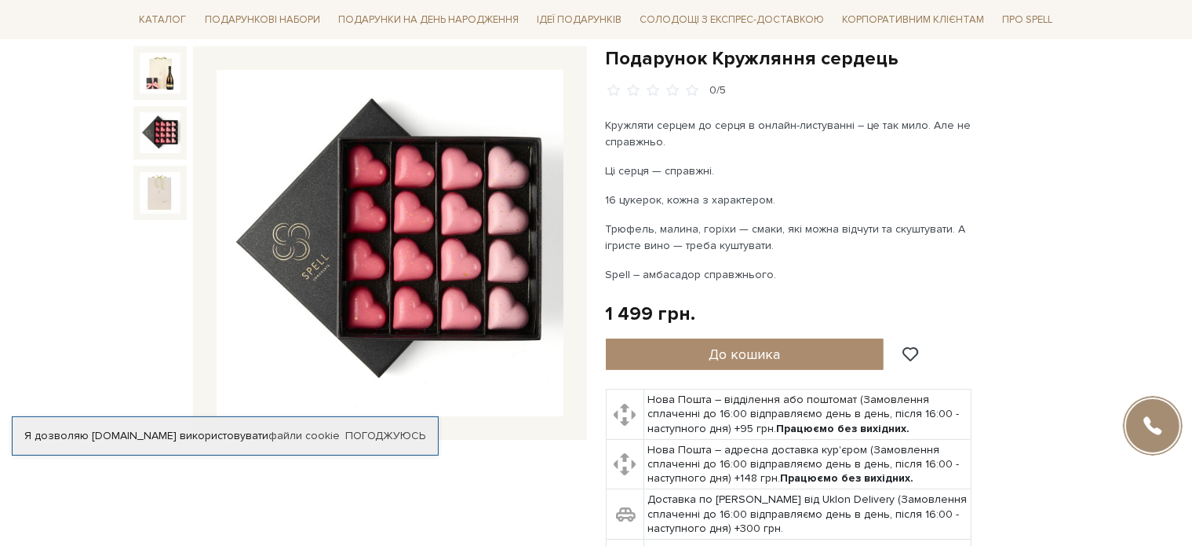
scroll to position [157, 0]
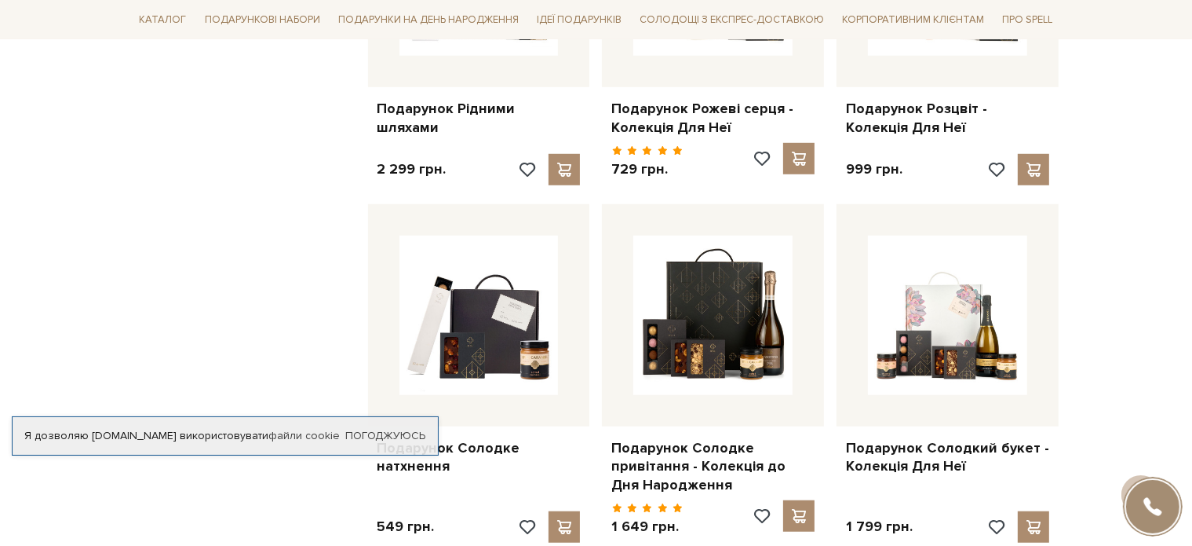
scroll to position [867, 0]
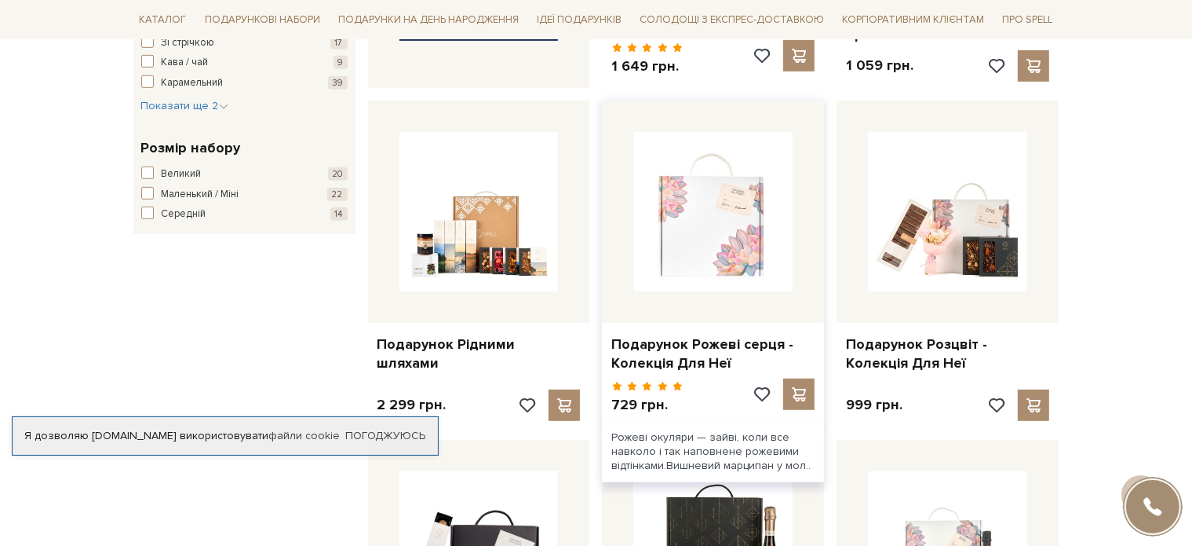
click at [699, 228] on img at bounding box center [712, 211] width 159 height 159
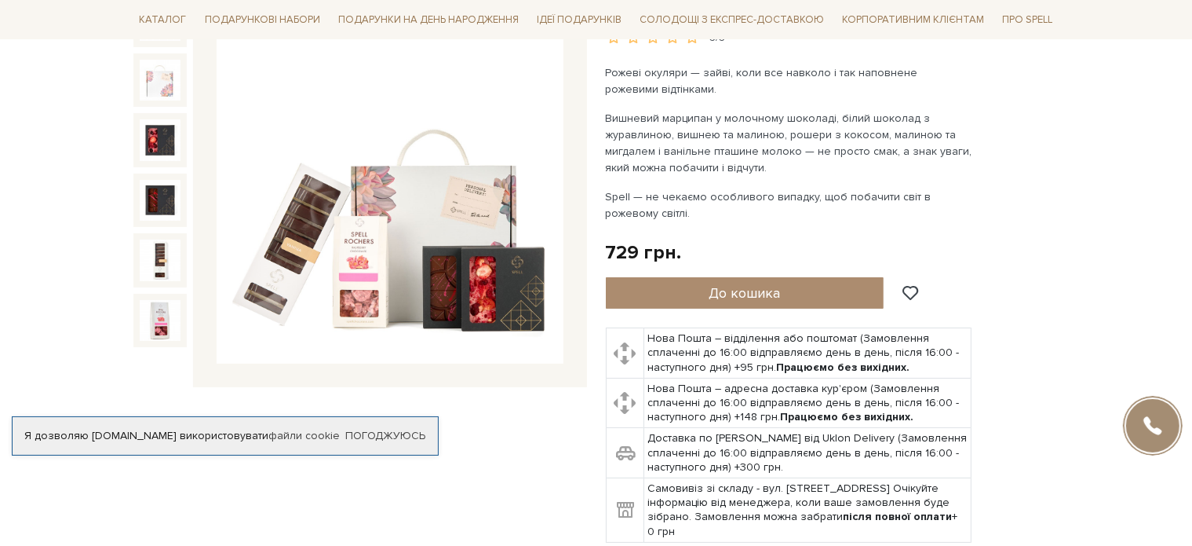
scroll to position [235, 0]
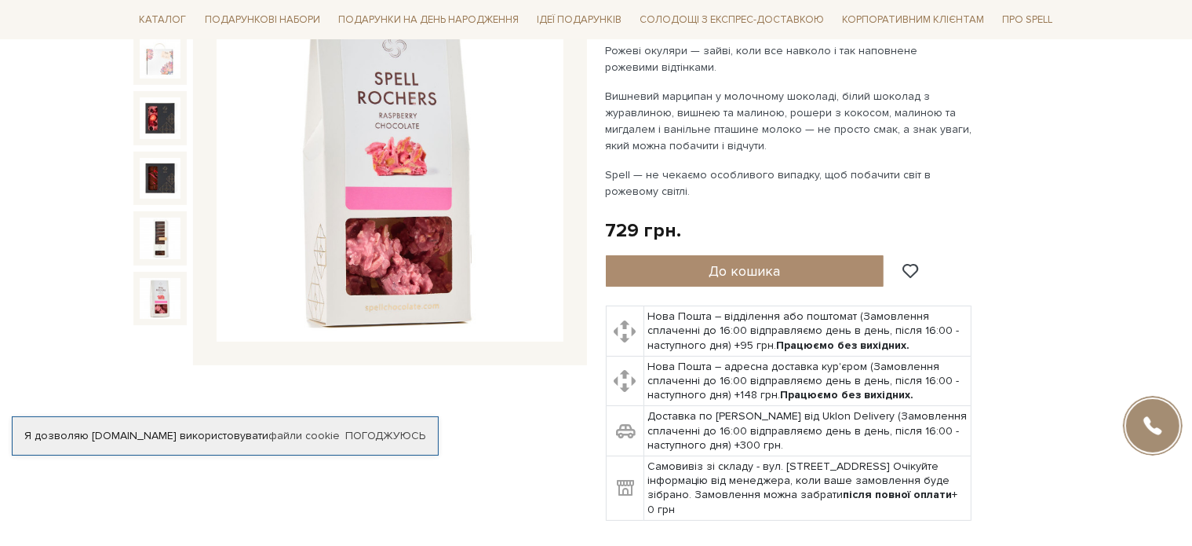
click at [166, 292] on img at bounding box center [160, 298] width 41 height 41
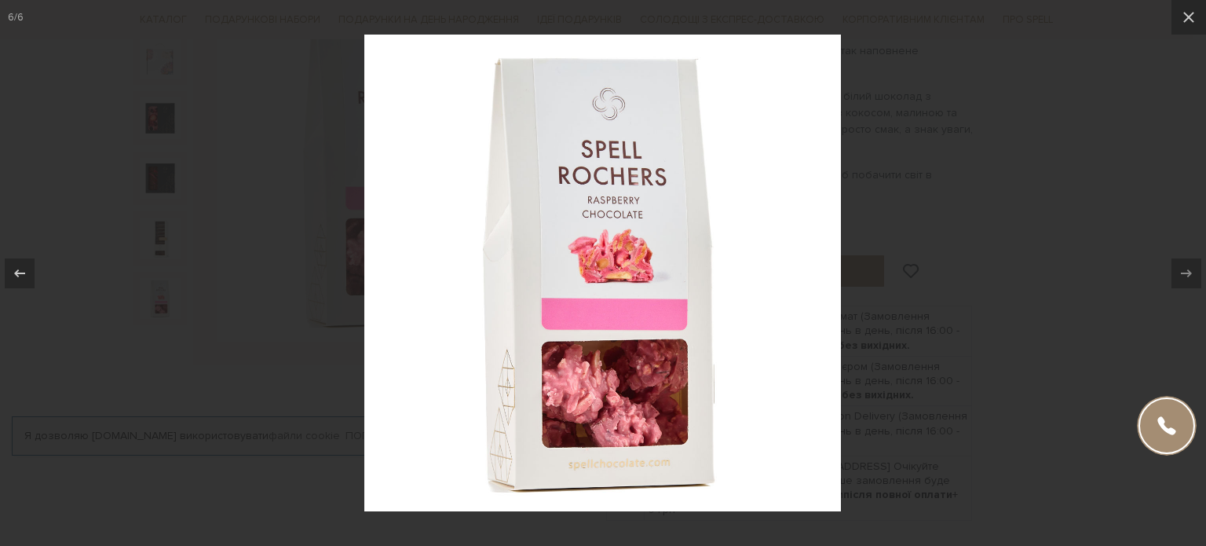
click at [154, 222] on div at bounding box center [603, 273] width 1206 height 546
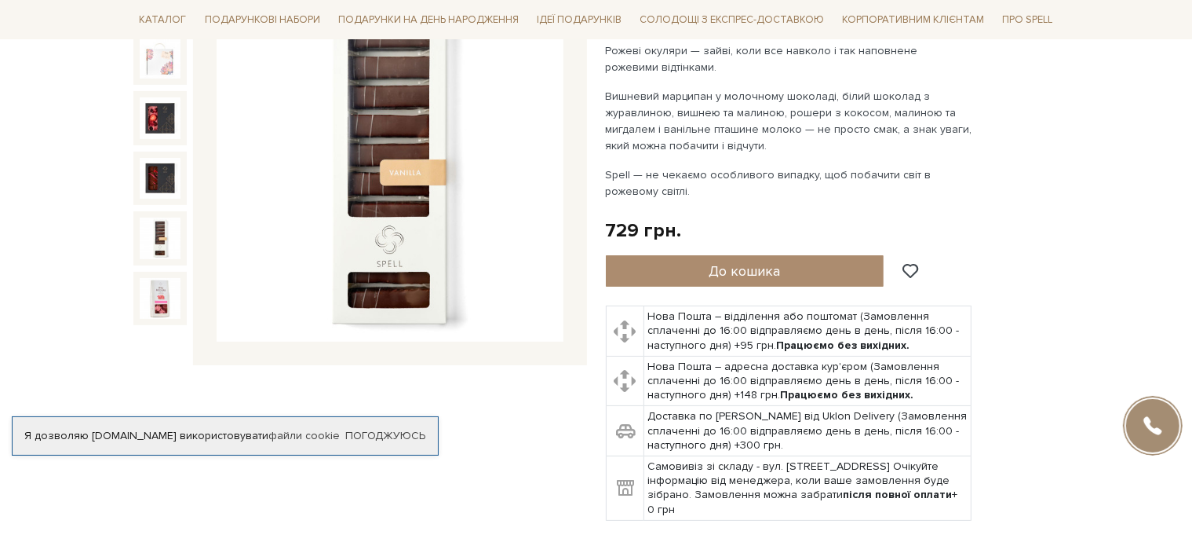
click at [154, 251] on img at bounding box center [160, 237] width 41 height 41
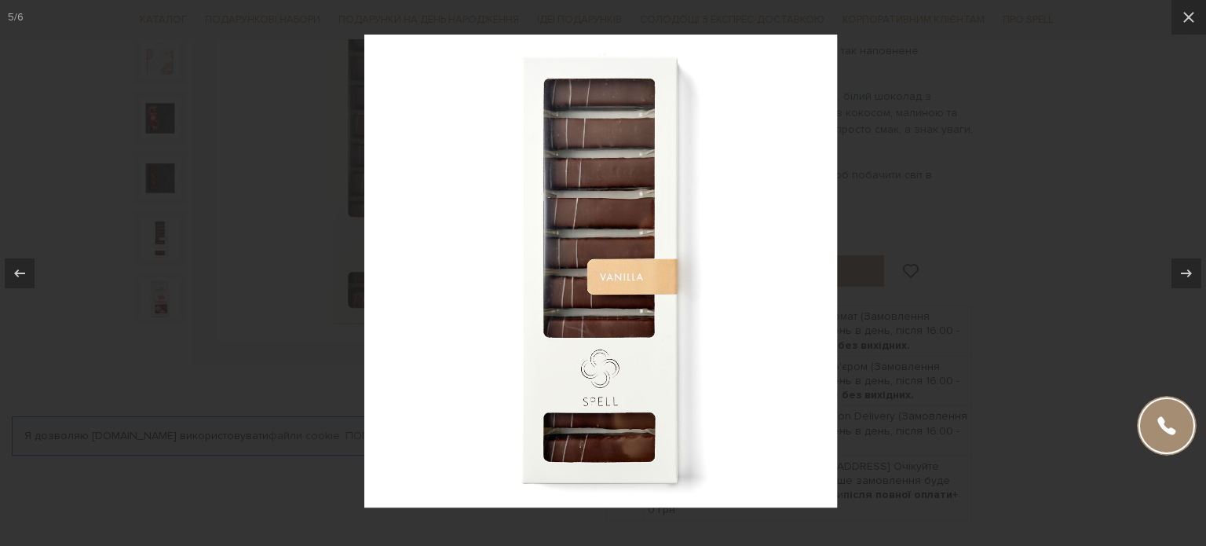
click at [154, 251] on div at bounding box center [603, 273] width 1206 height 546
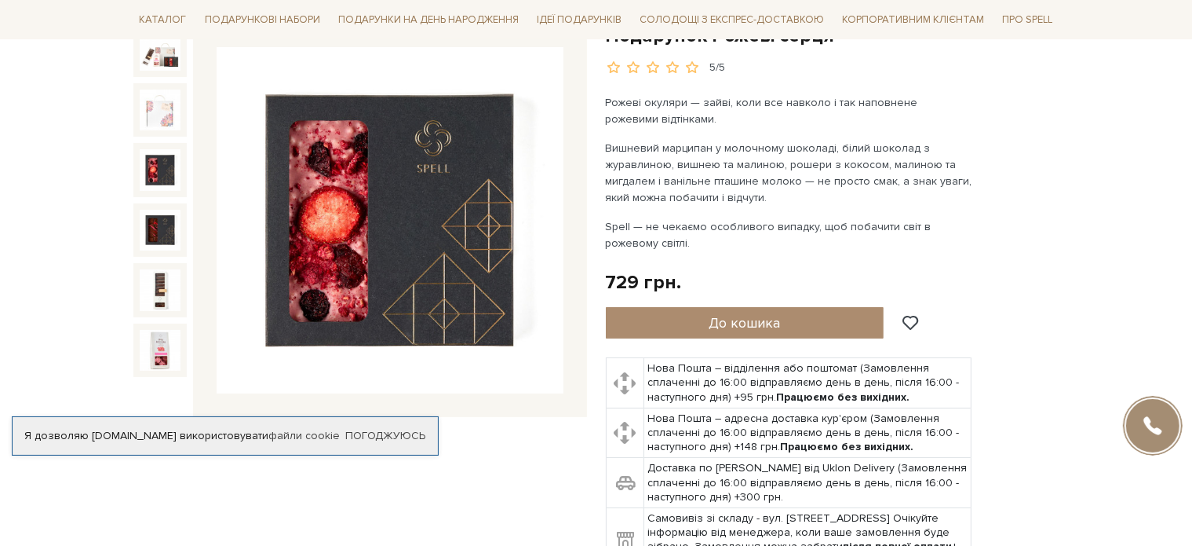
scroll to position [157, 0]
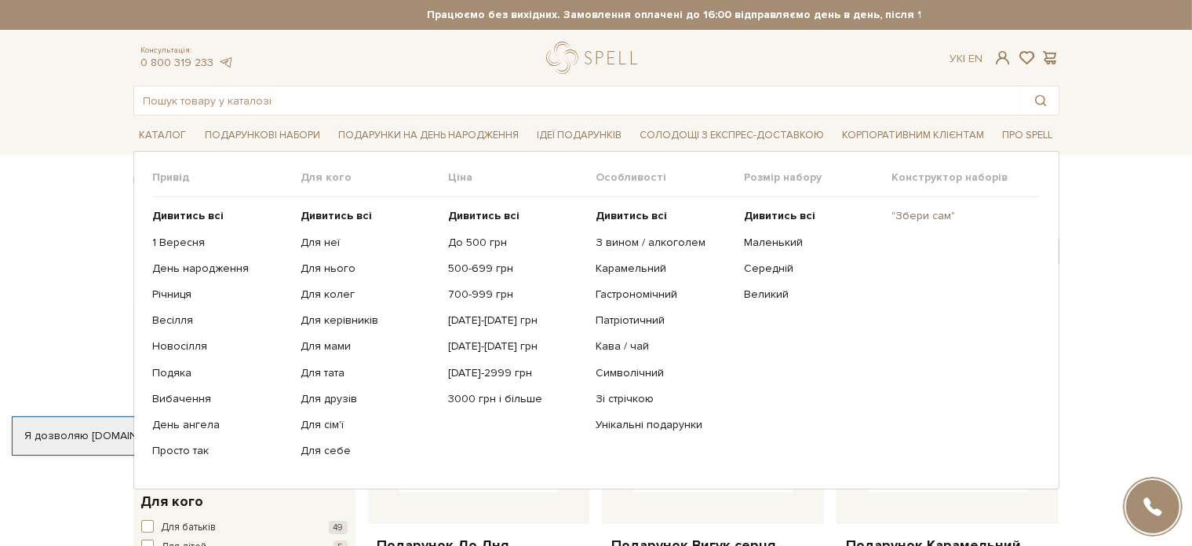
click at [901, 212] on link ""Збери сам"" at bounding box center [960, 216] width 136 height 14
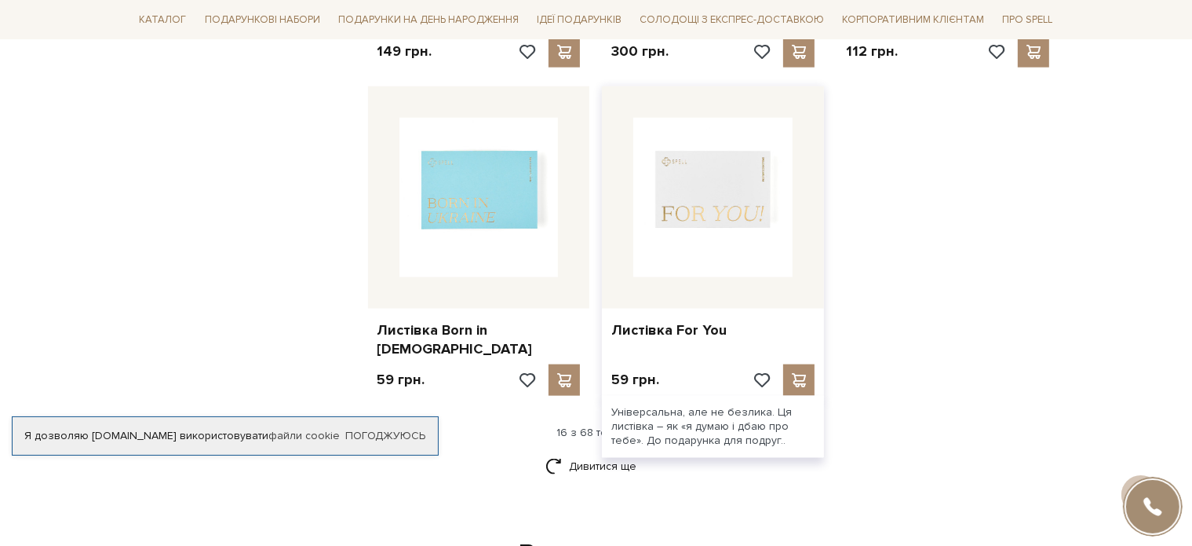
scroll to position [2041, 0]
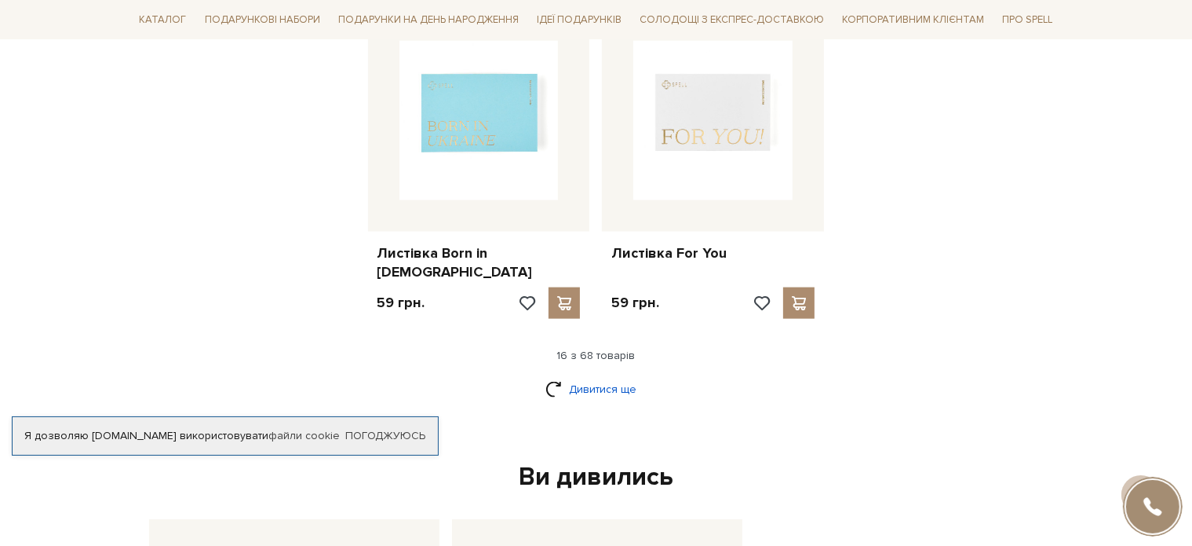
click at [590, 375] on link "Дивитися ще" at bounding box center [597, 388] width 102 height 27
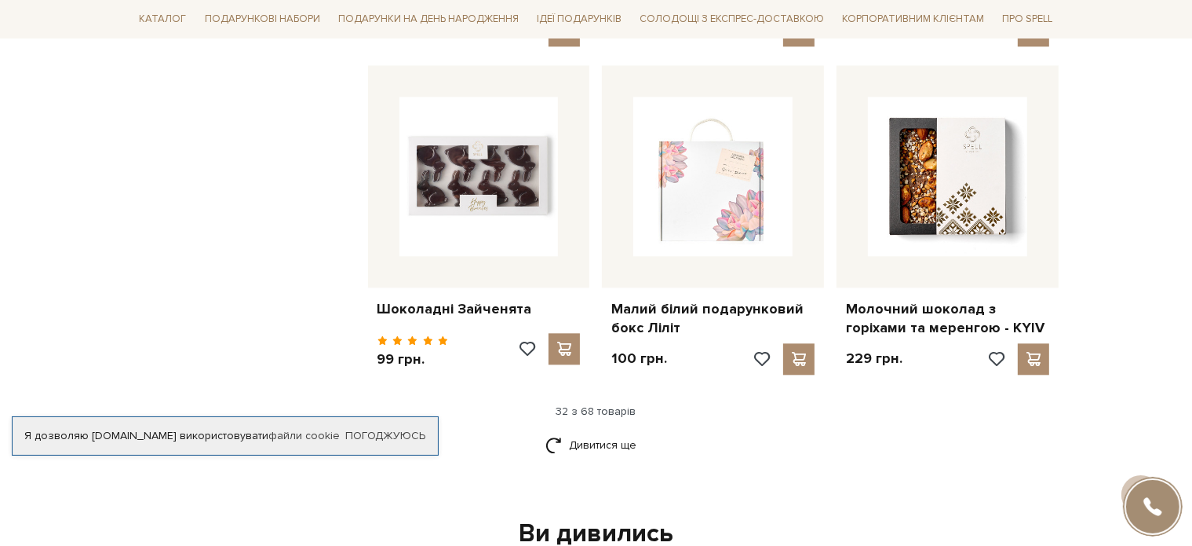
scroll to position [3689, 0]
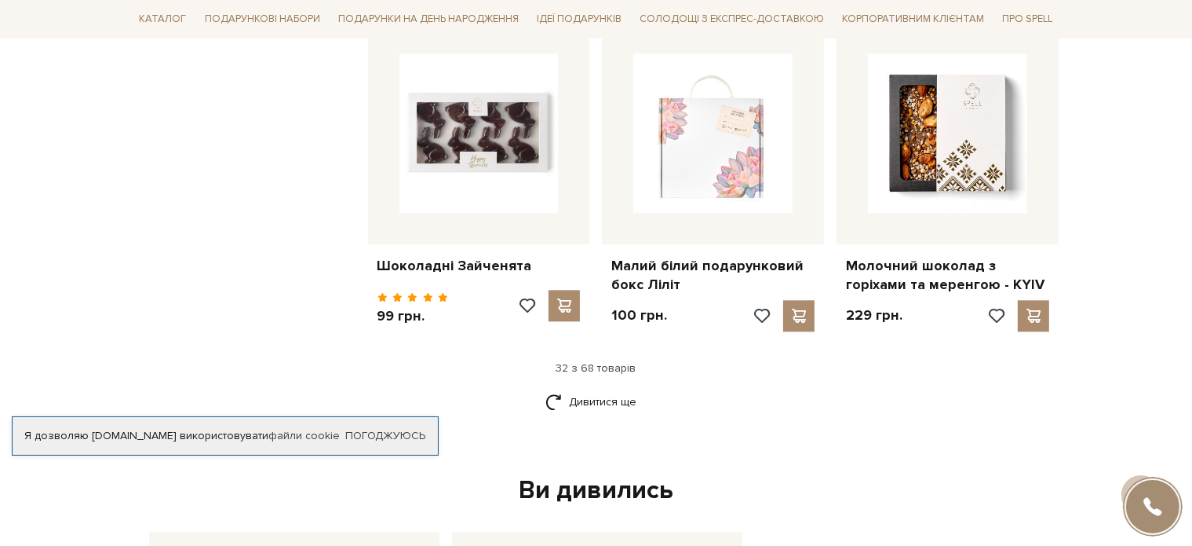
click at [647, 474] on div "Ви дивились" at bounding box center [596, 490] width 907 height 33
click at [610, 388] on link "Дивитися ще" at bounding box center [597, 401] width 102 height 27
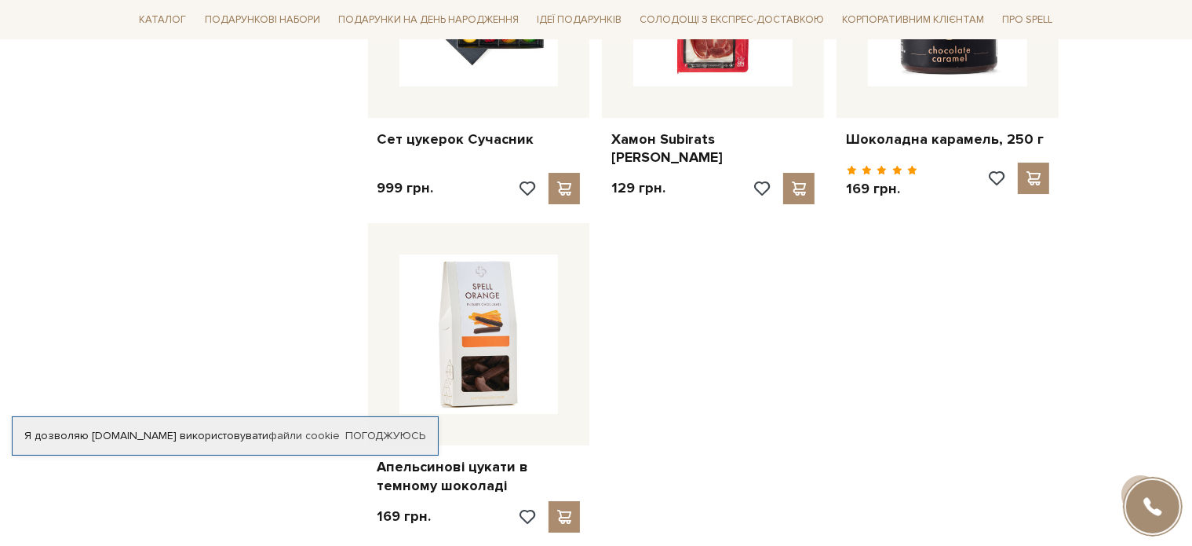
scroll to position [5573, 0]
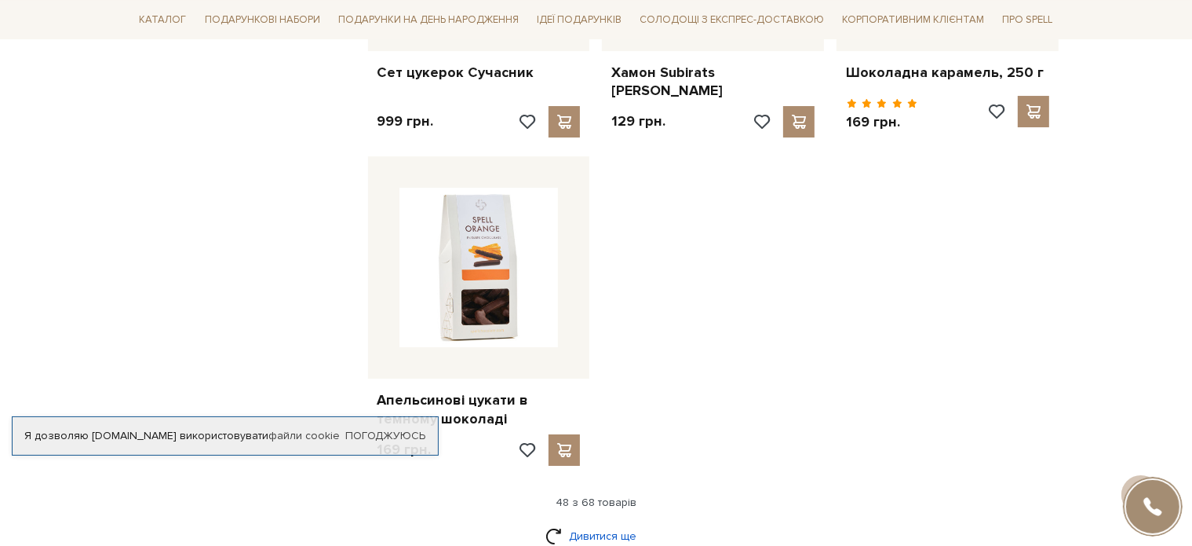
click at [600, 522] on link "Дивитися ще" at bounding box center [597, 535] width 102 height 27
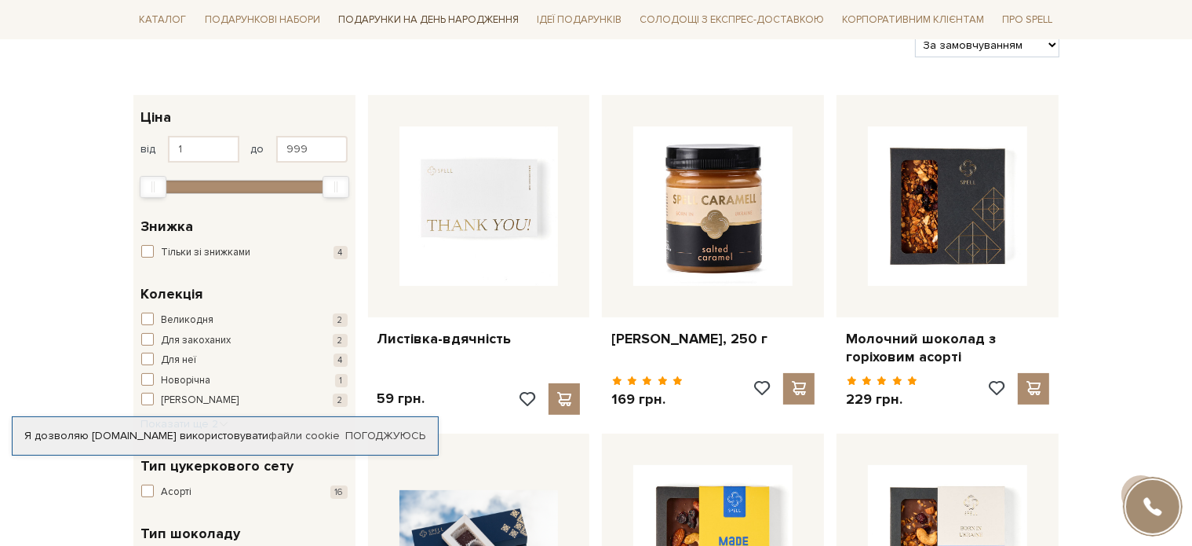
scroll to position [235, 0]
